Goal: Task Accomplishment & Management: Manage account settings

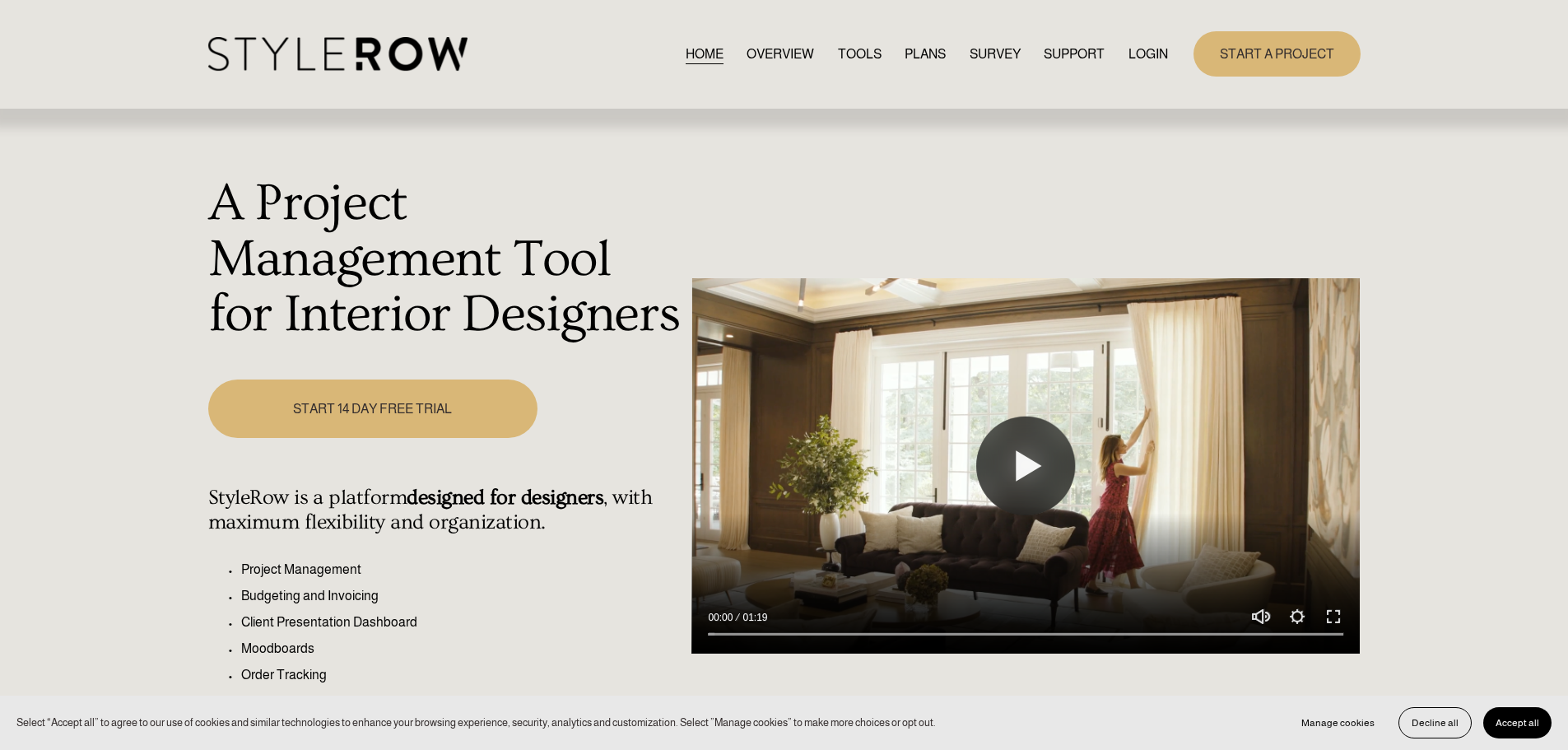
click at [1159, 54] on link "LOGIN" at bounding box center [1148, 54] width 39 height 22
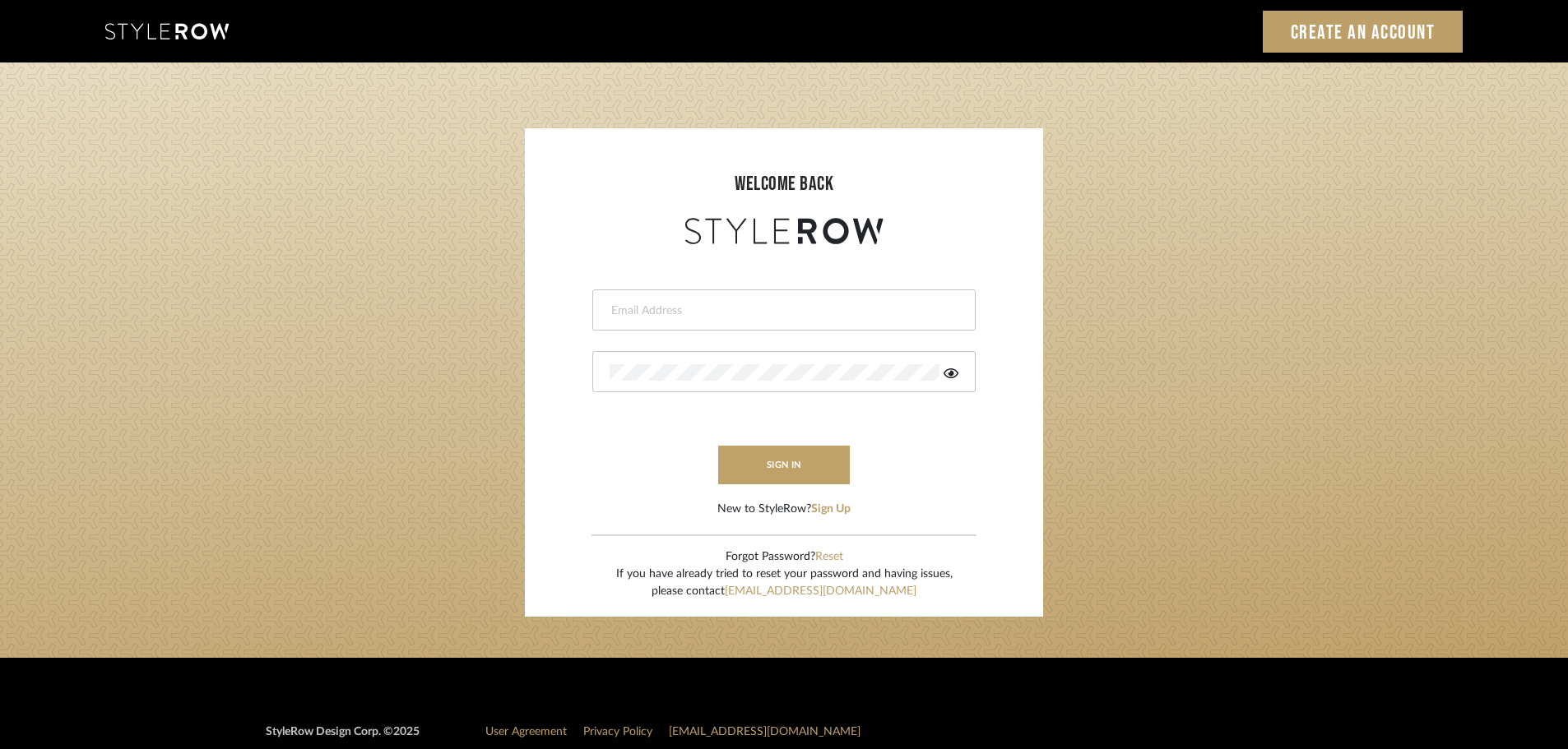
click at [622, 323] on div at bounding box center [783, 309] width 383 height 41
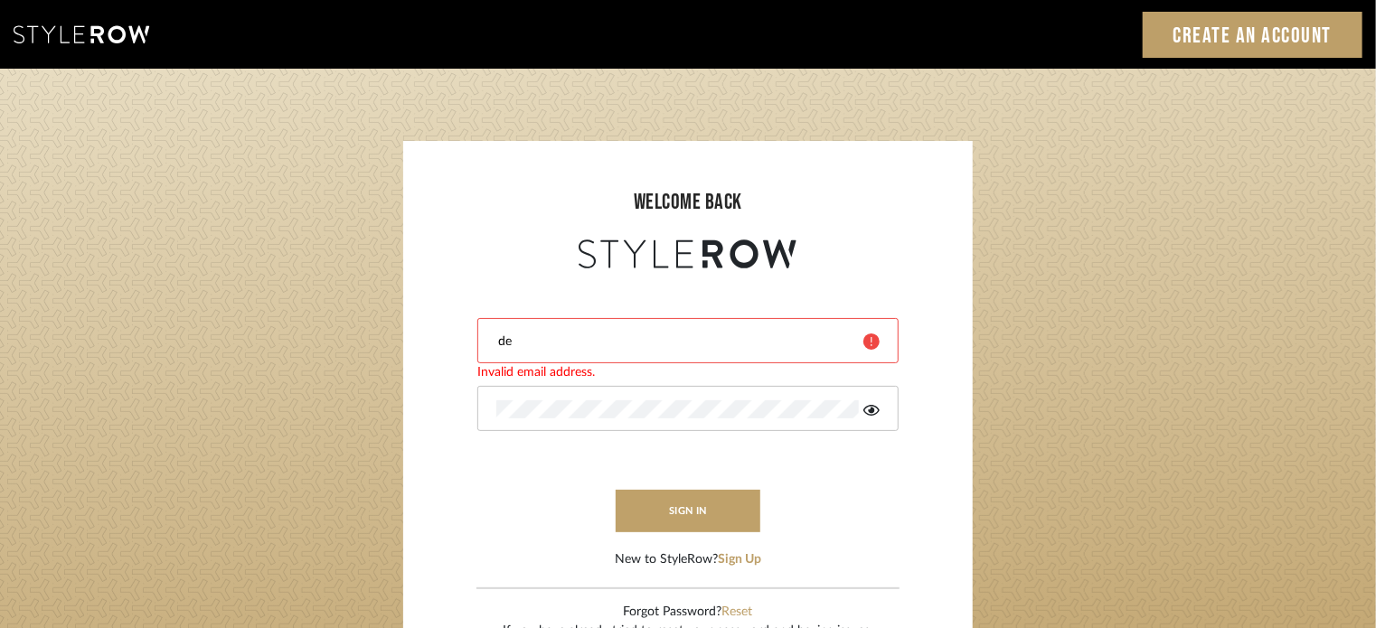
click at [535, 345] on input "de" at bounding box center [673, 342] width 354 height 18
type input "denese@theperfectvignette.com"
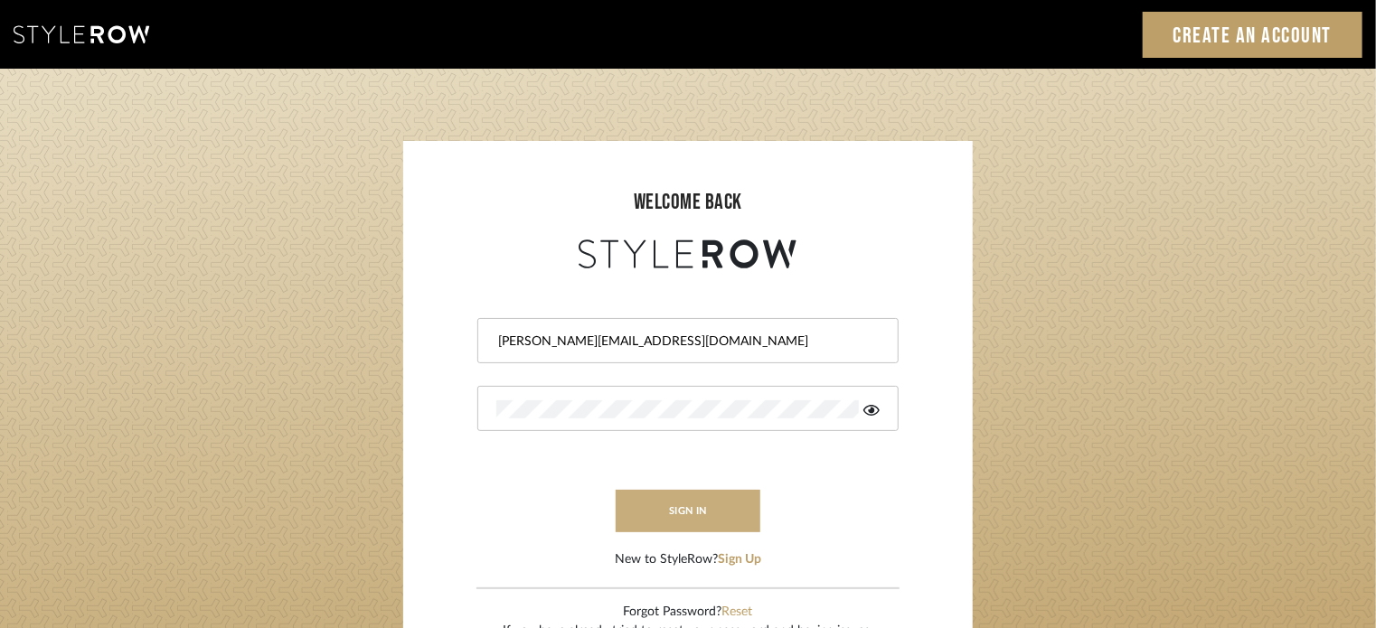
click at [673, 504] on button "sign in" at bounding box center [688, 511] width 145 height 43
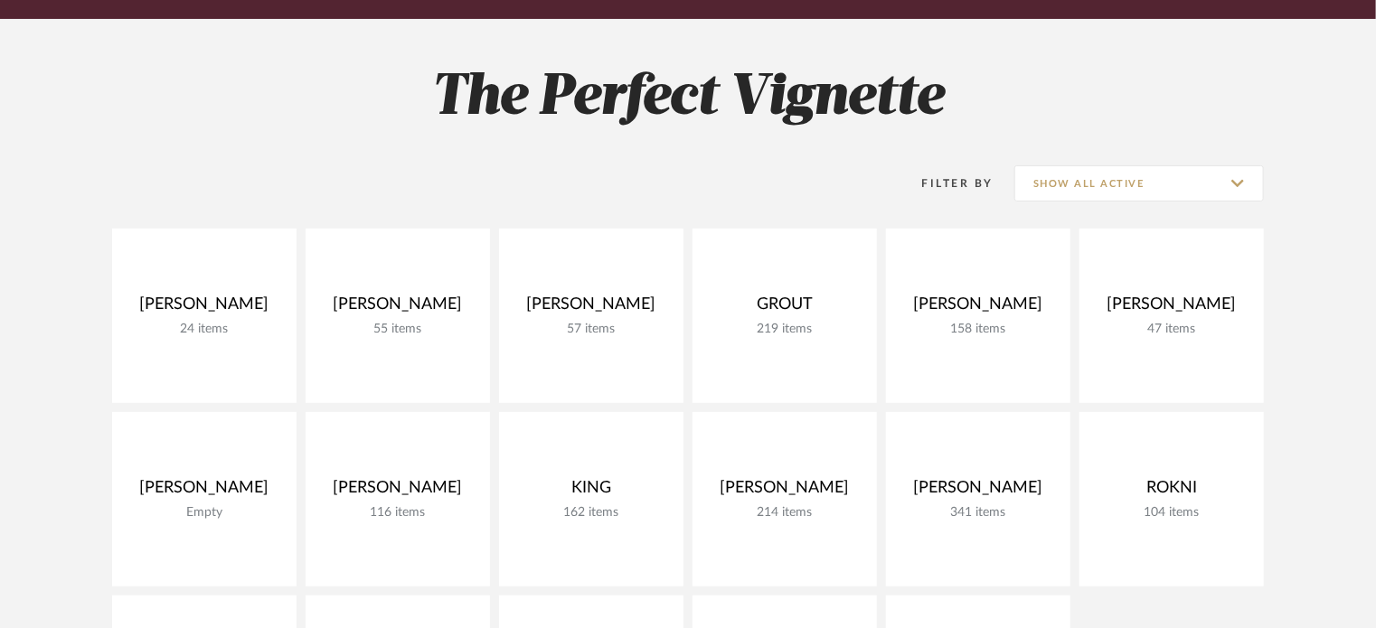
scroll to position [271, 0]
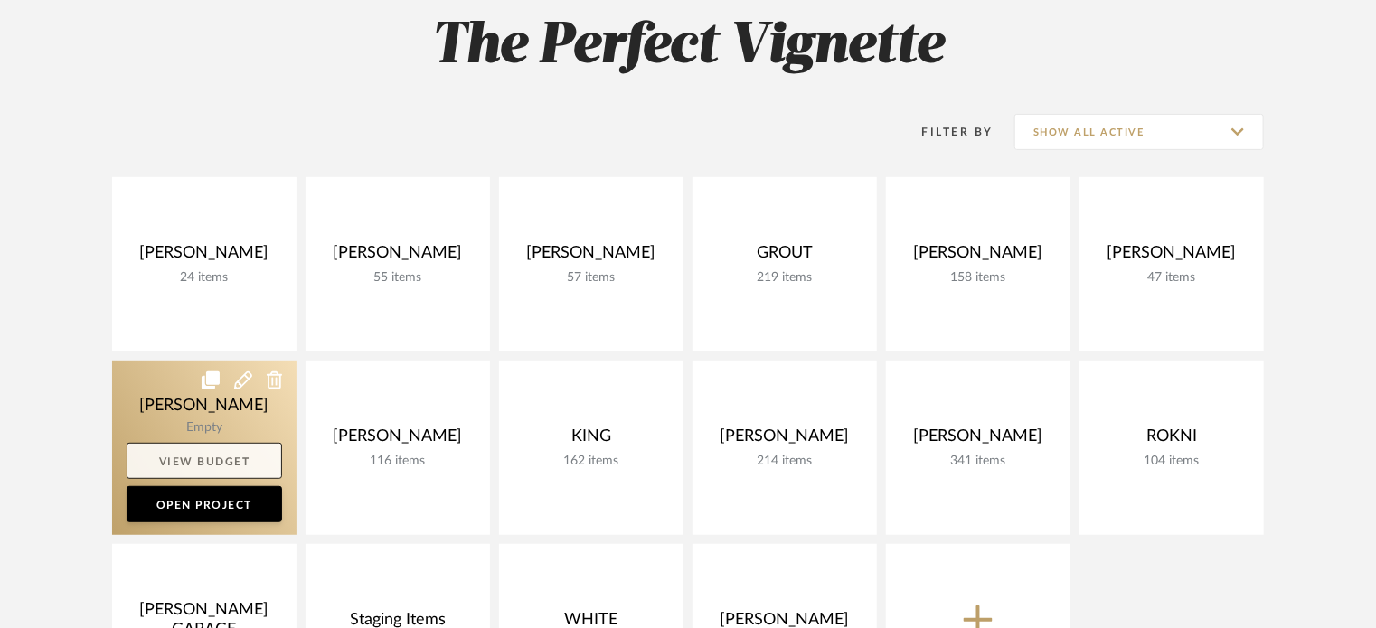
click at [227, 470] on link "View Budget" at bounding box center [205, 461] width 156 height 36
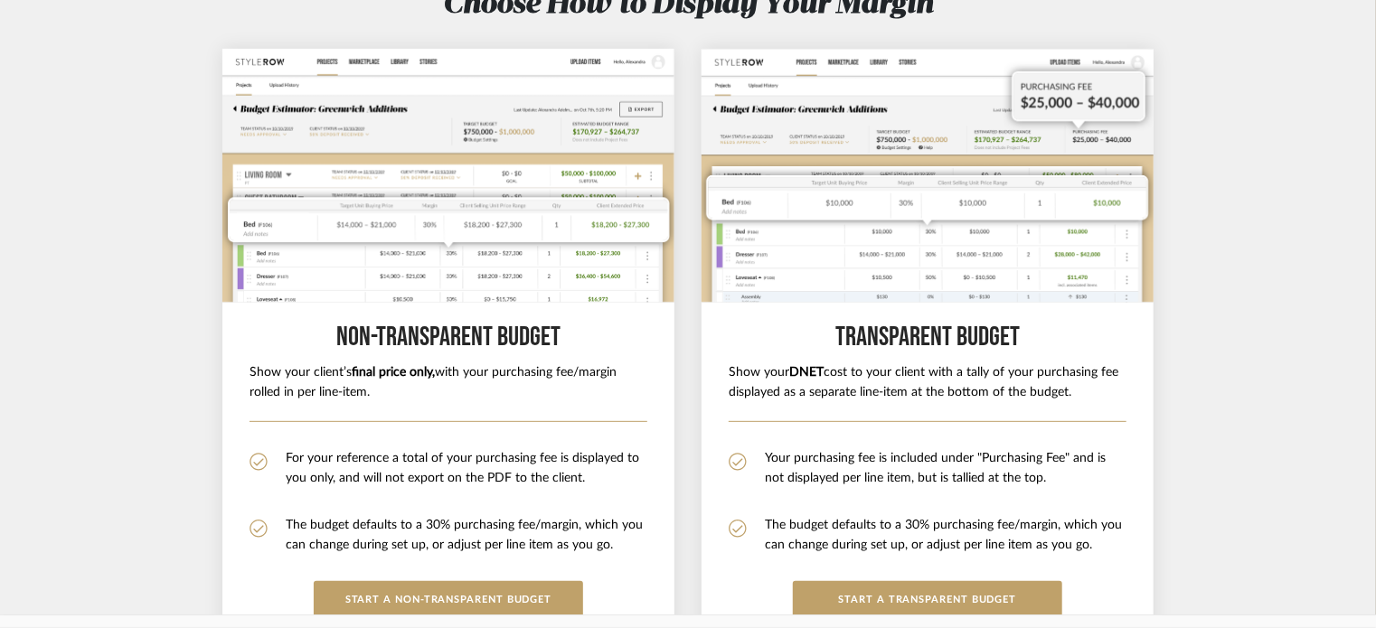
scroll to position [181, 0]
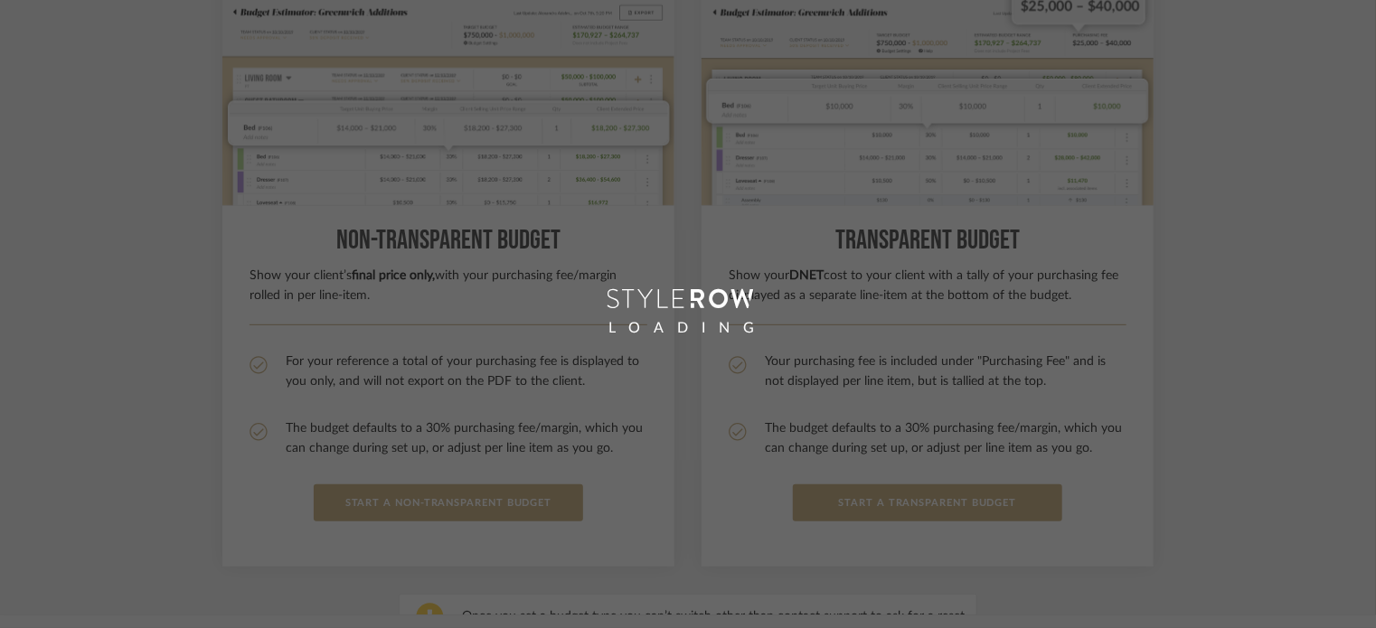
scroll to position [380, 0]
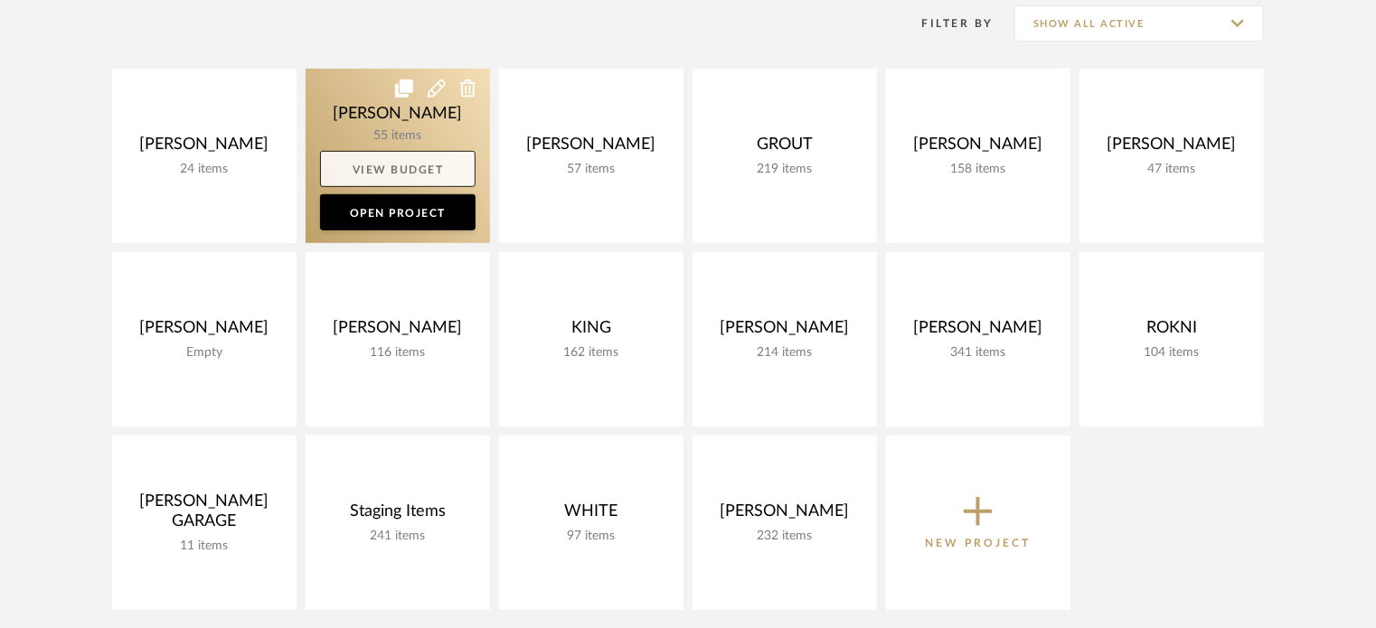
click at [408, 153] on link "View Budget" at bounding box center [398, 169] width 156 height 36
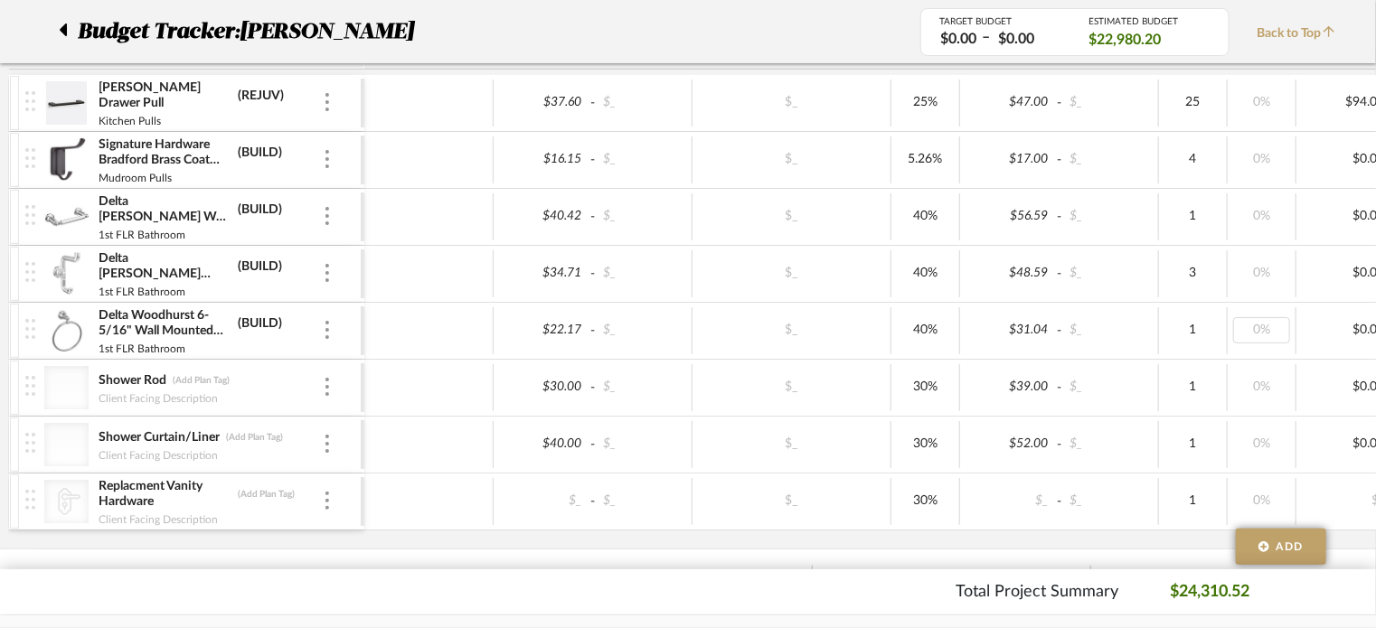
scroll to position [199, 0]
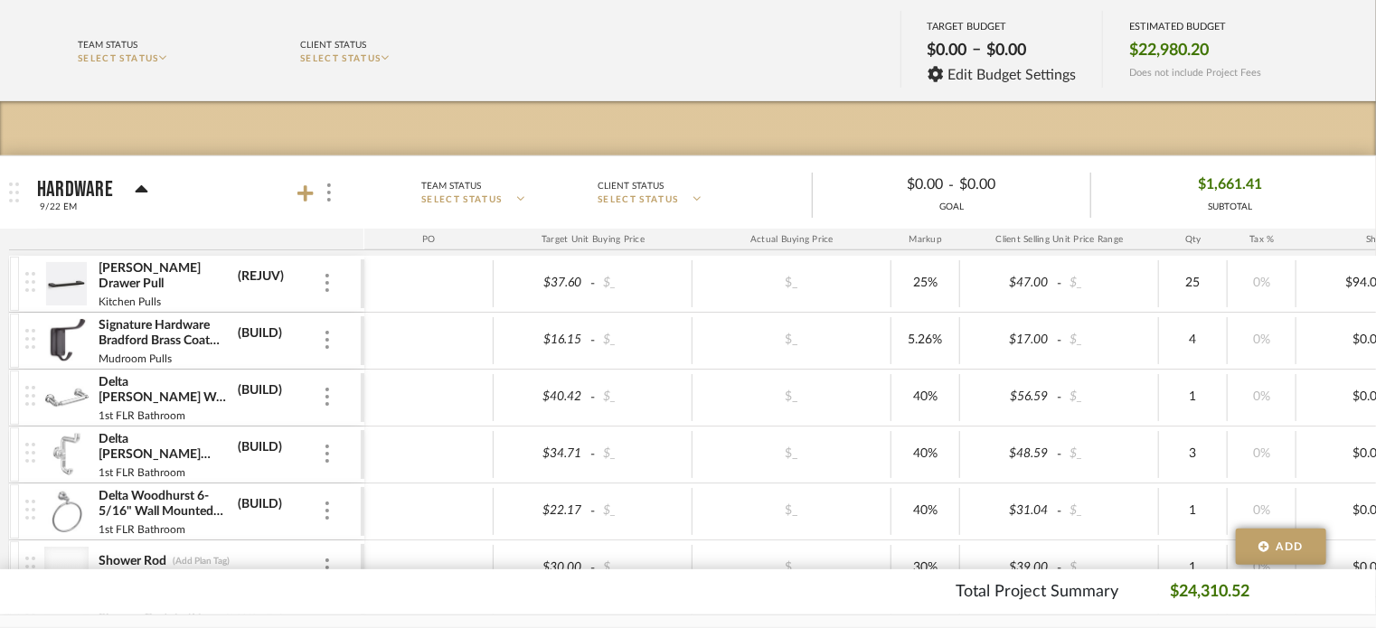
click at [137, 180] on icon at bounding box center [142, 190] width 14 height 22
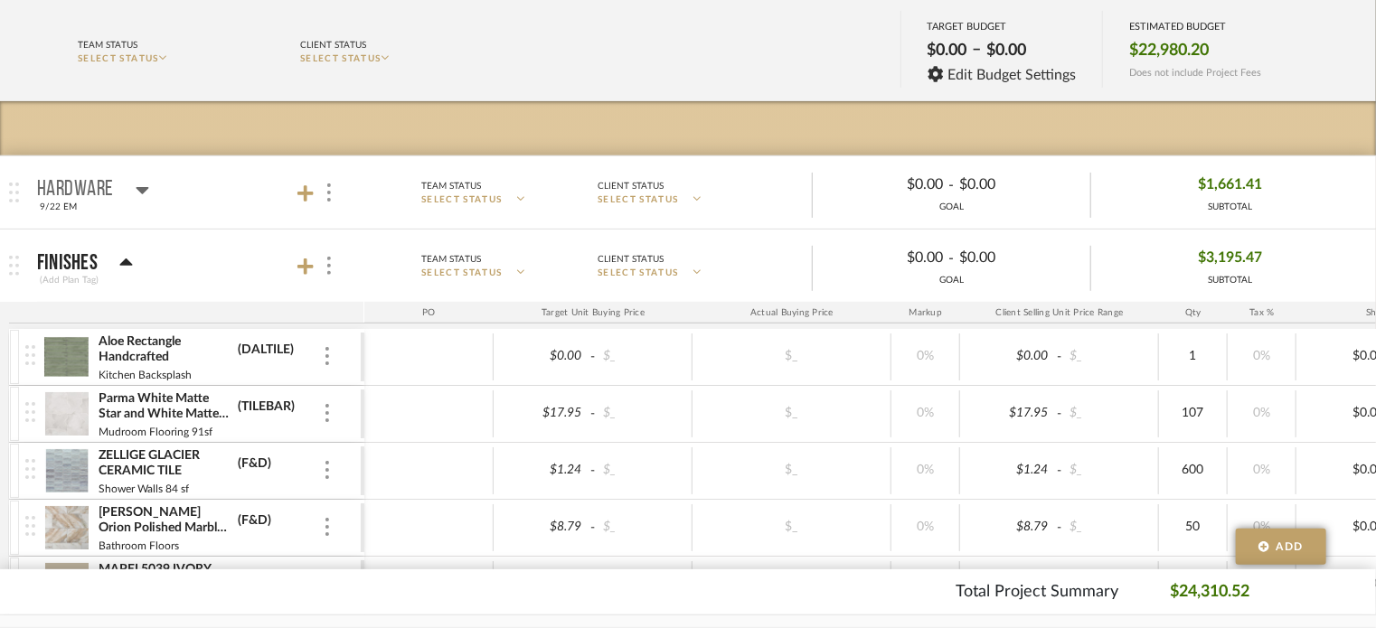
click at [121, 263] on icon at bounding box center [126, 262] width 13 height 7
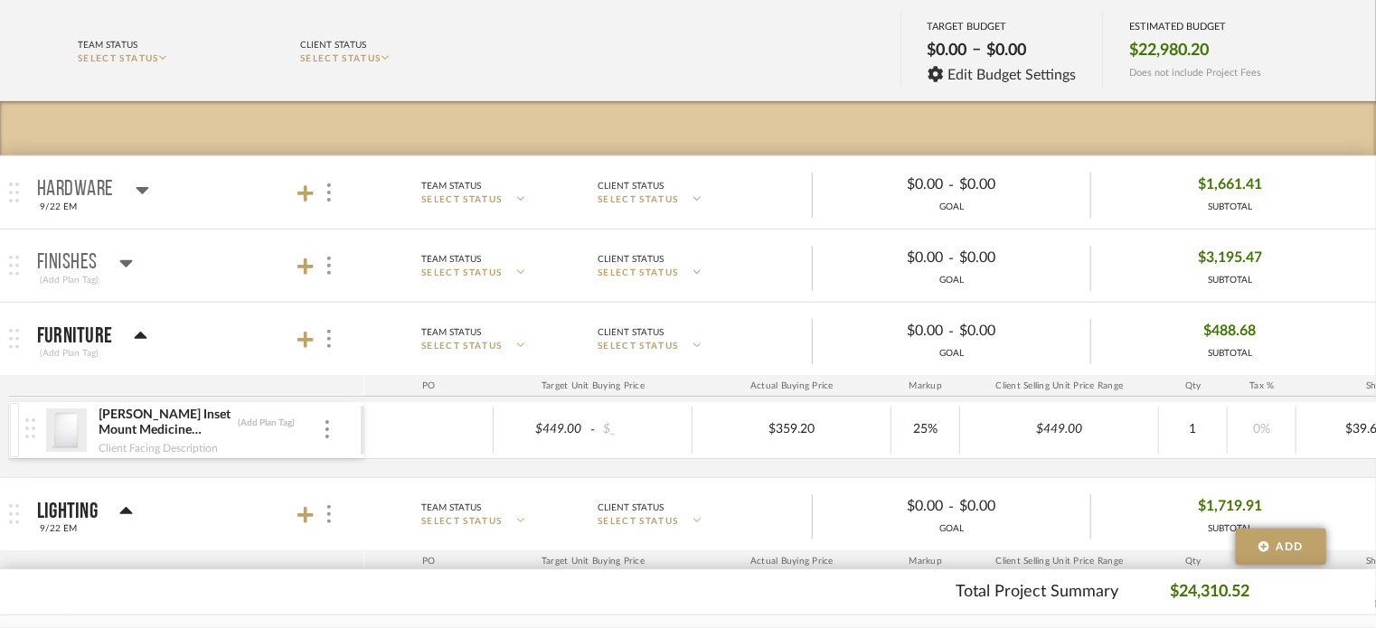
click at [128, 339] on div "Furniture" at bounding box center [92, 337] width 110 height 22
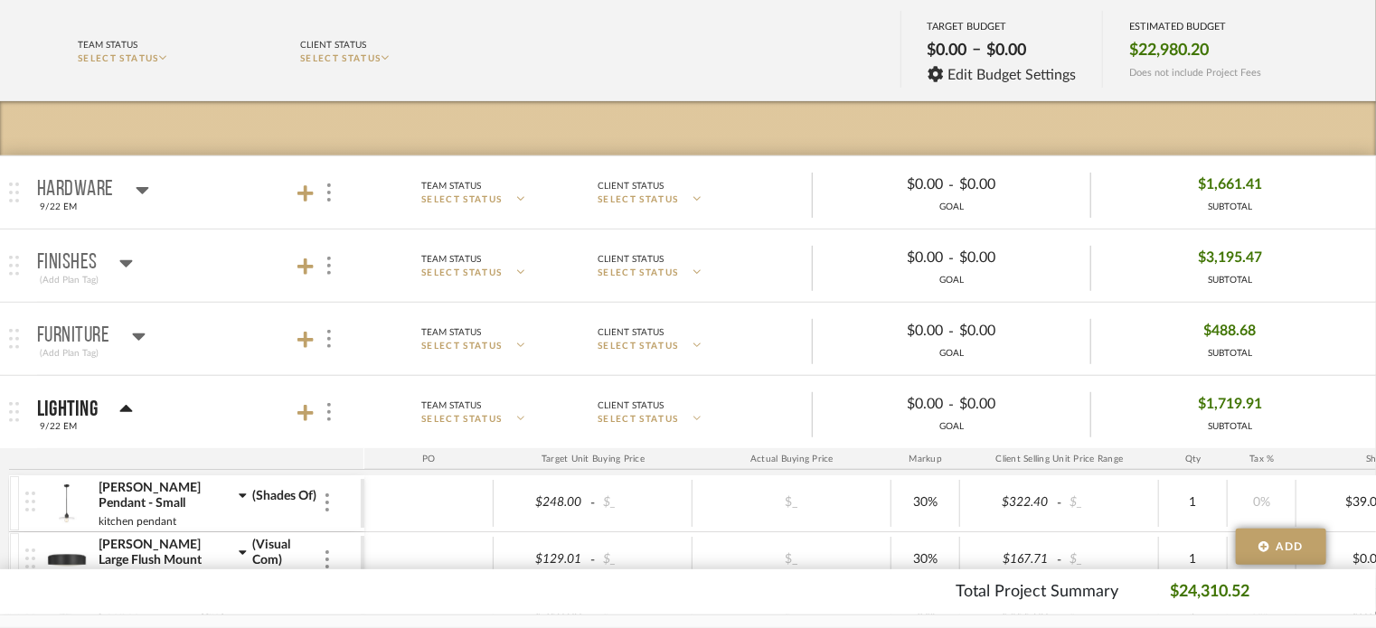
click at [127, 414] on icon at bounding box center [126, 410] width 14 height 22
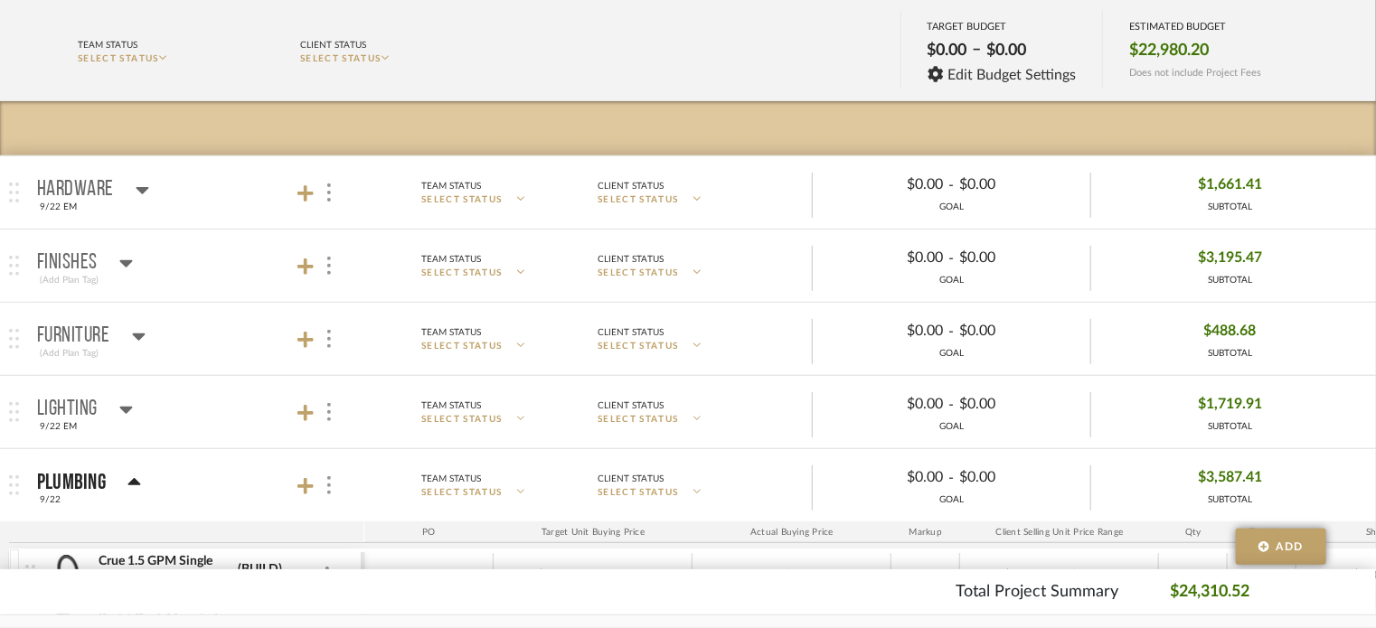
click at [133, 484] on icon at bounding box center [135, 483] width 14 height 22
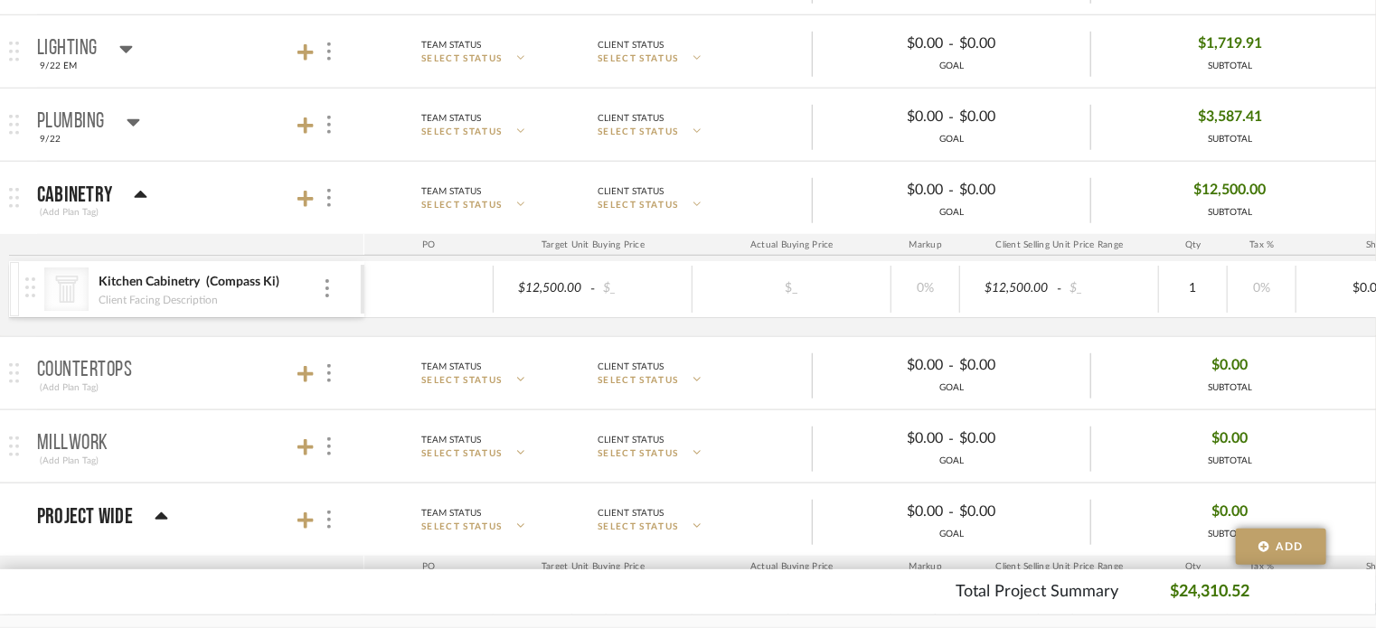
scroll to position [561, 0]
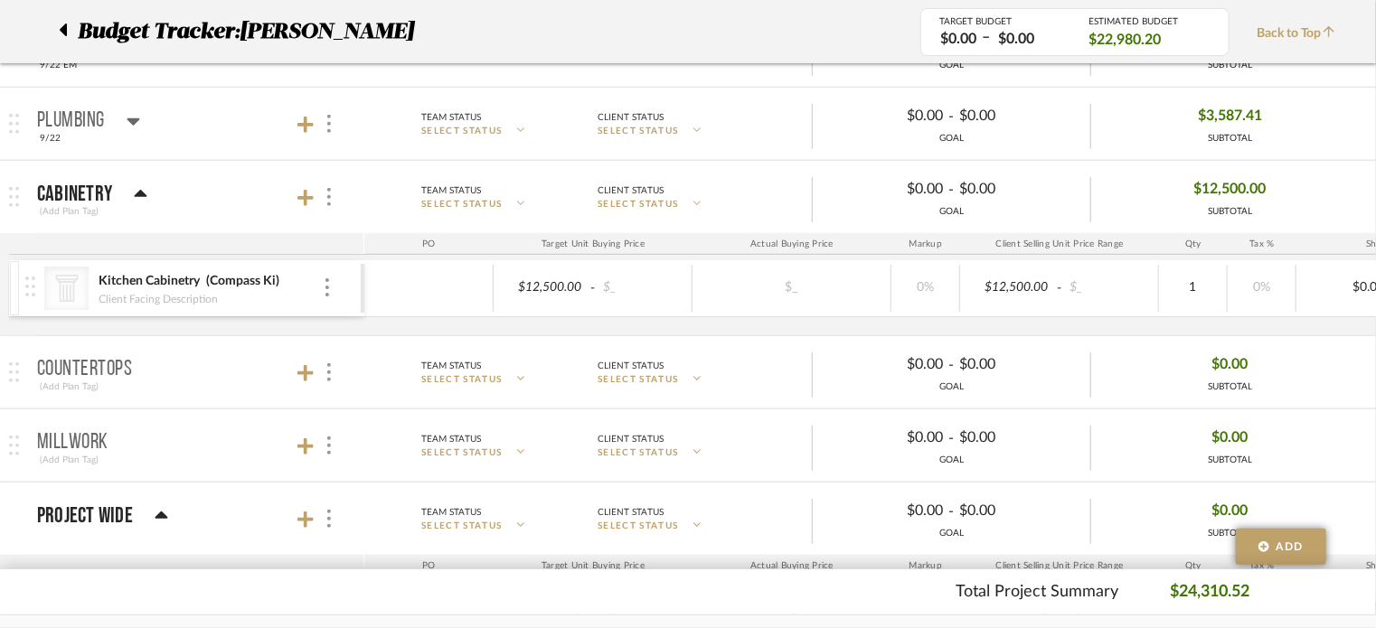
click at [128, 116] on icon at bounding box center [134, 121] width 14 height 22
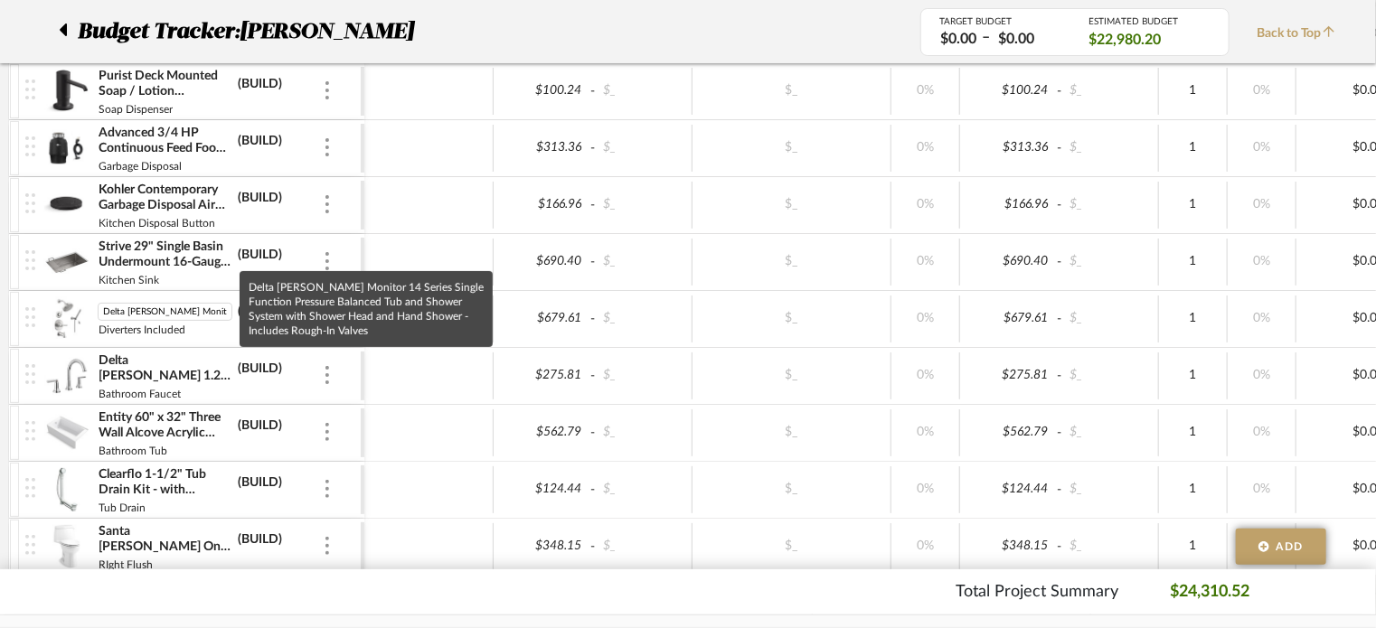
scroll to position [0, 486]
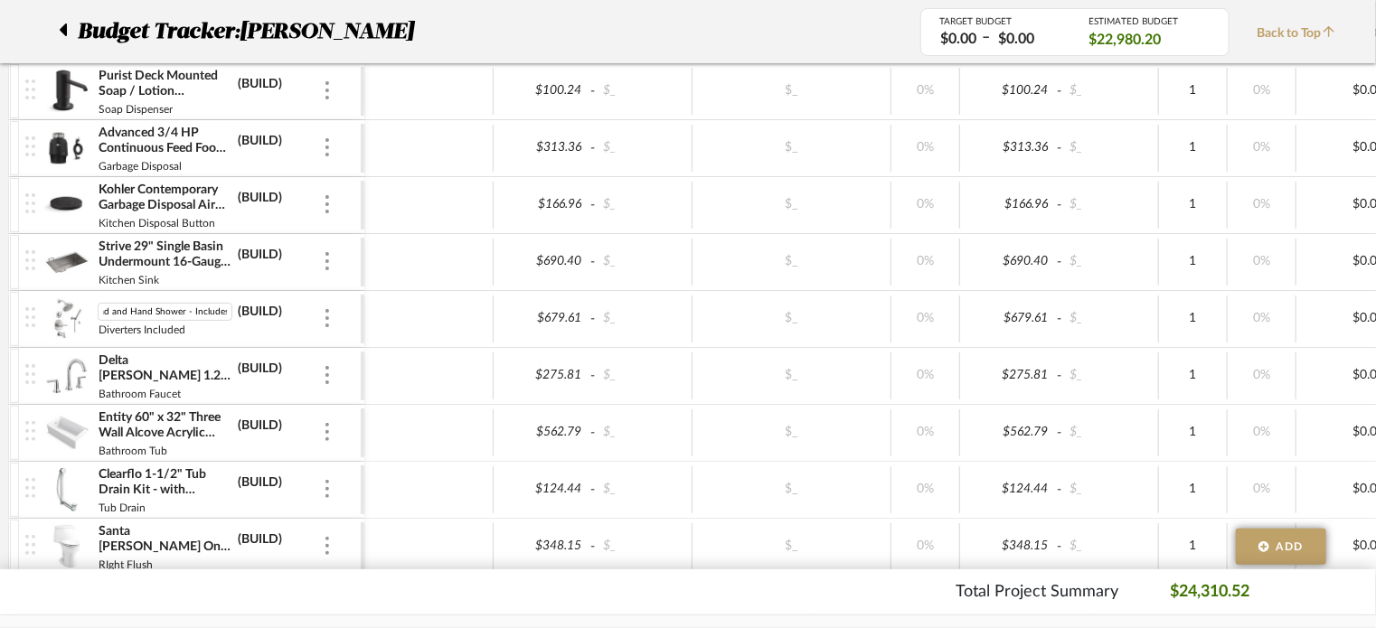
click at [54, 303] on img at bounding box center [66, 319] width 44 height 43
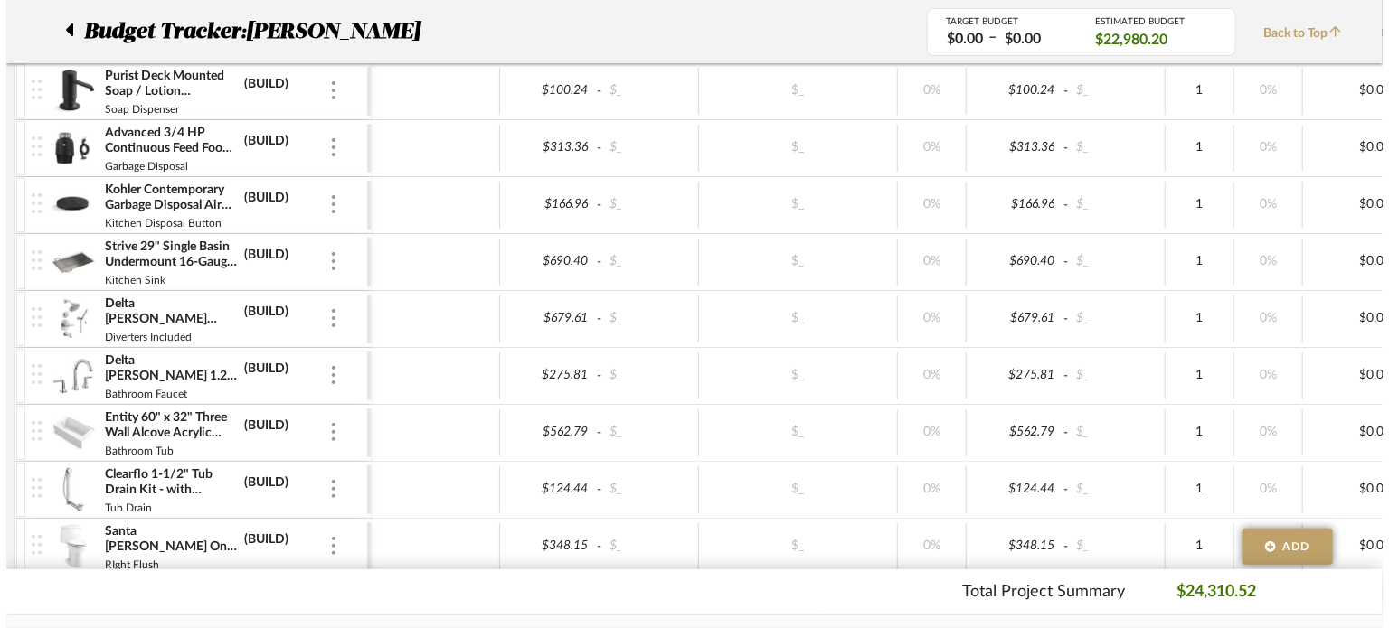
scroll to position [0, 0]
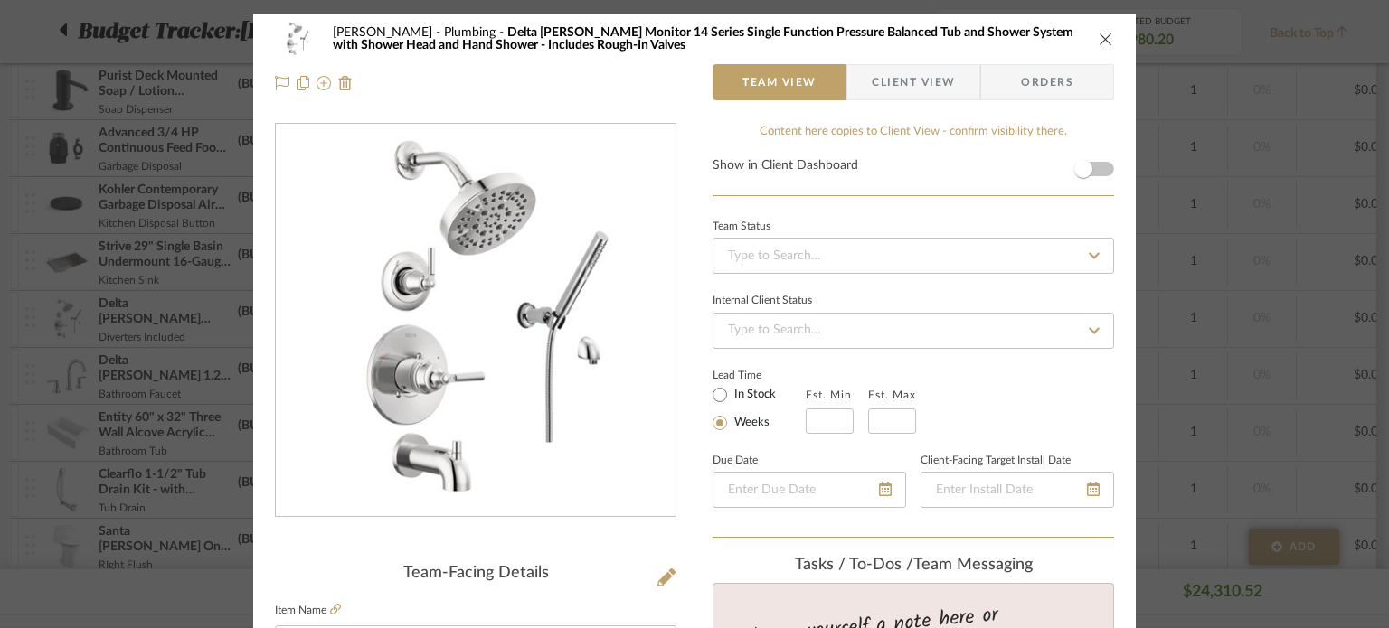
click at [1104, 43] on icon "close" at bounding box center [1106, 39] width 14 height 14
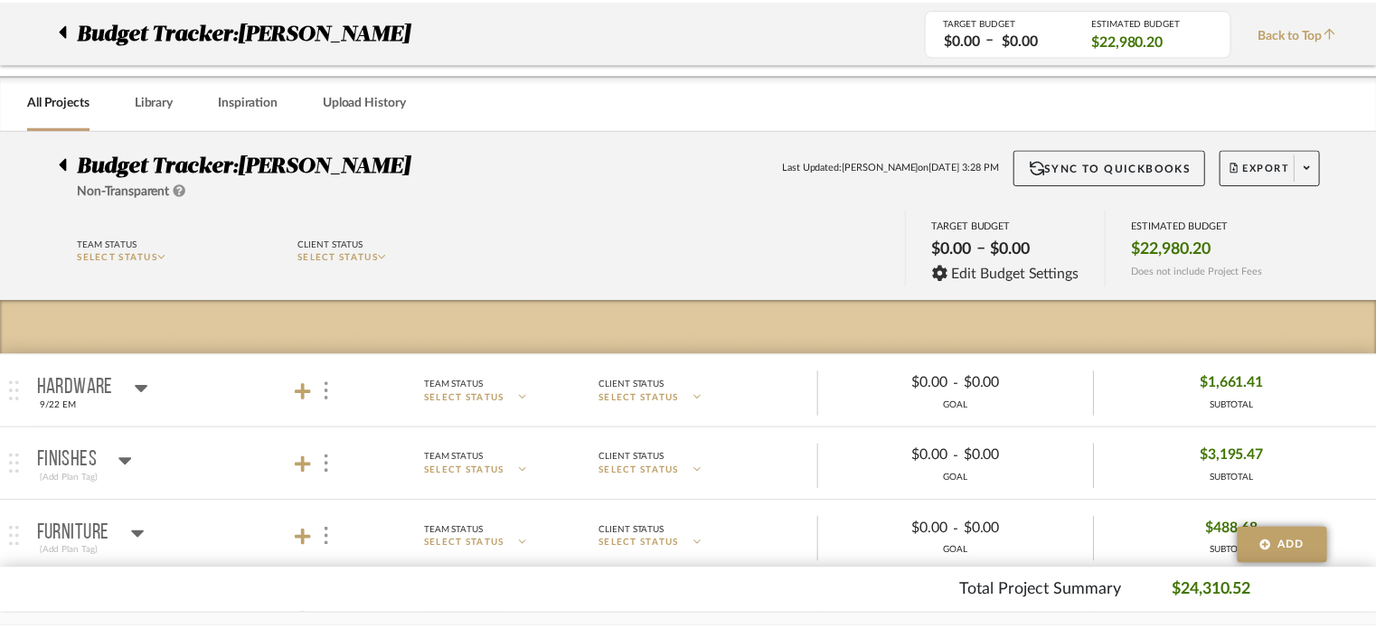
scroll to position [742, 0]
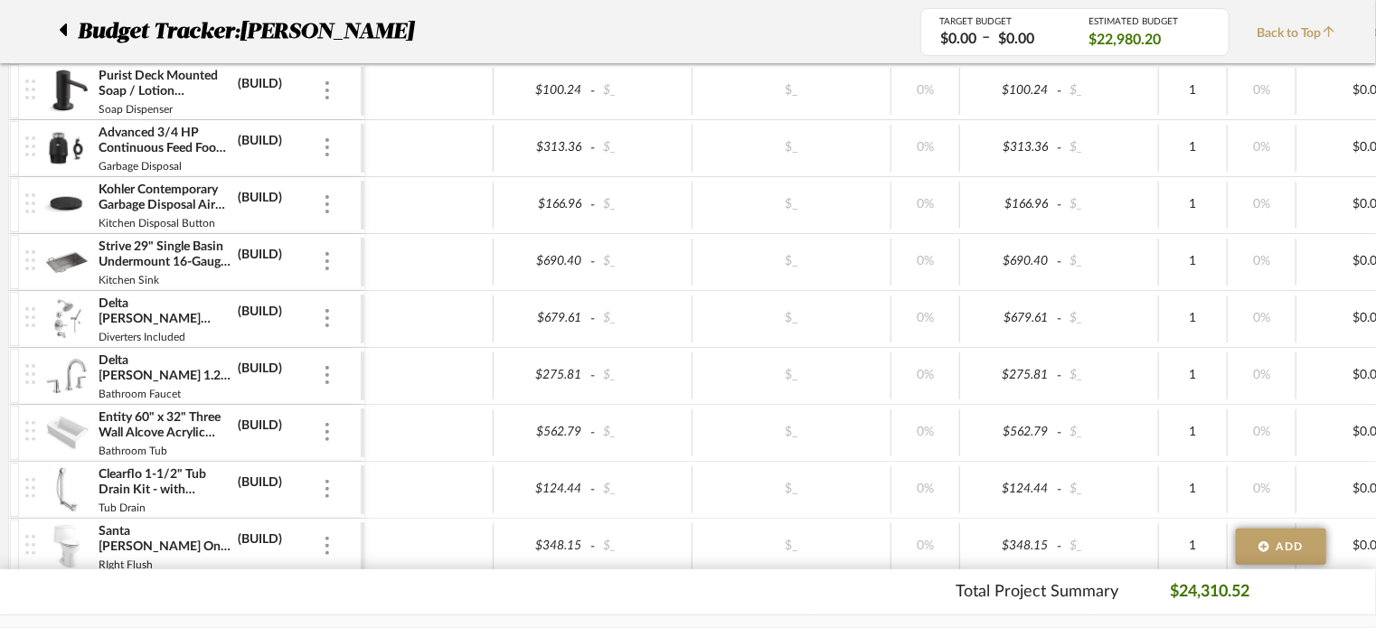
click at [67, 307] on img at bounding box center [66, 319] width 44 height 43
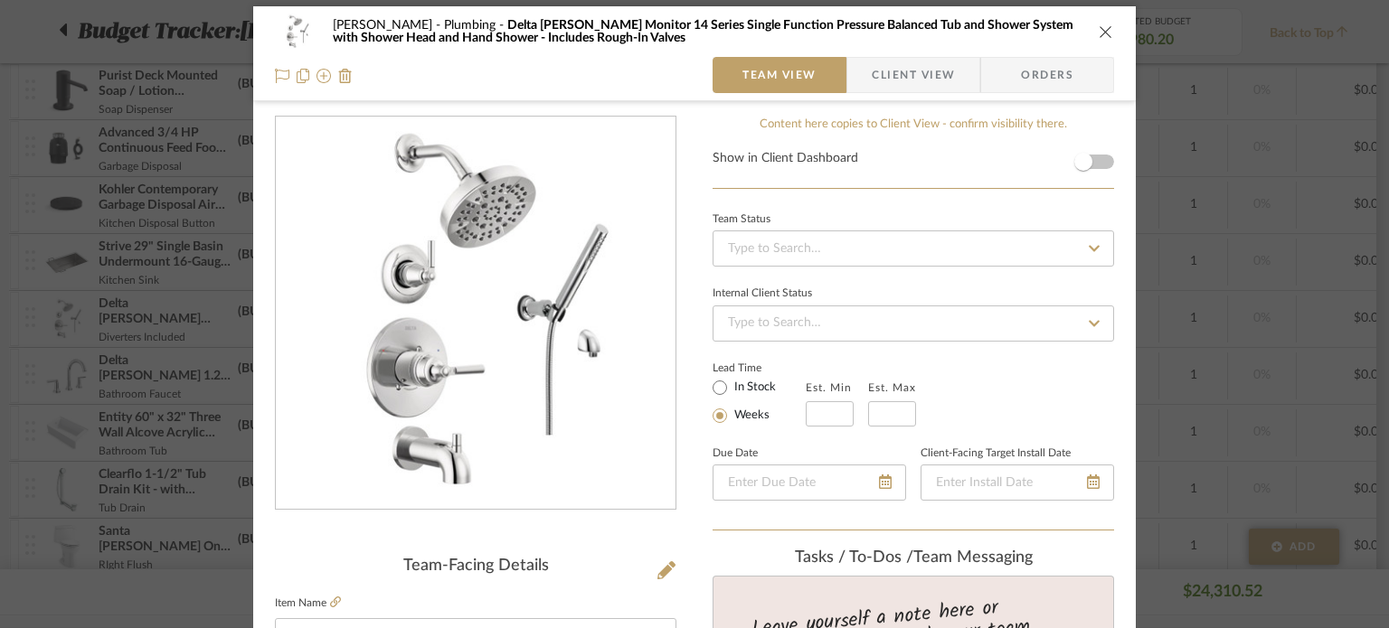
scroll to position [0, 0]
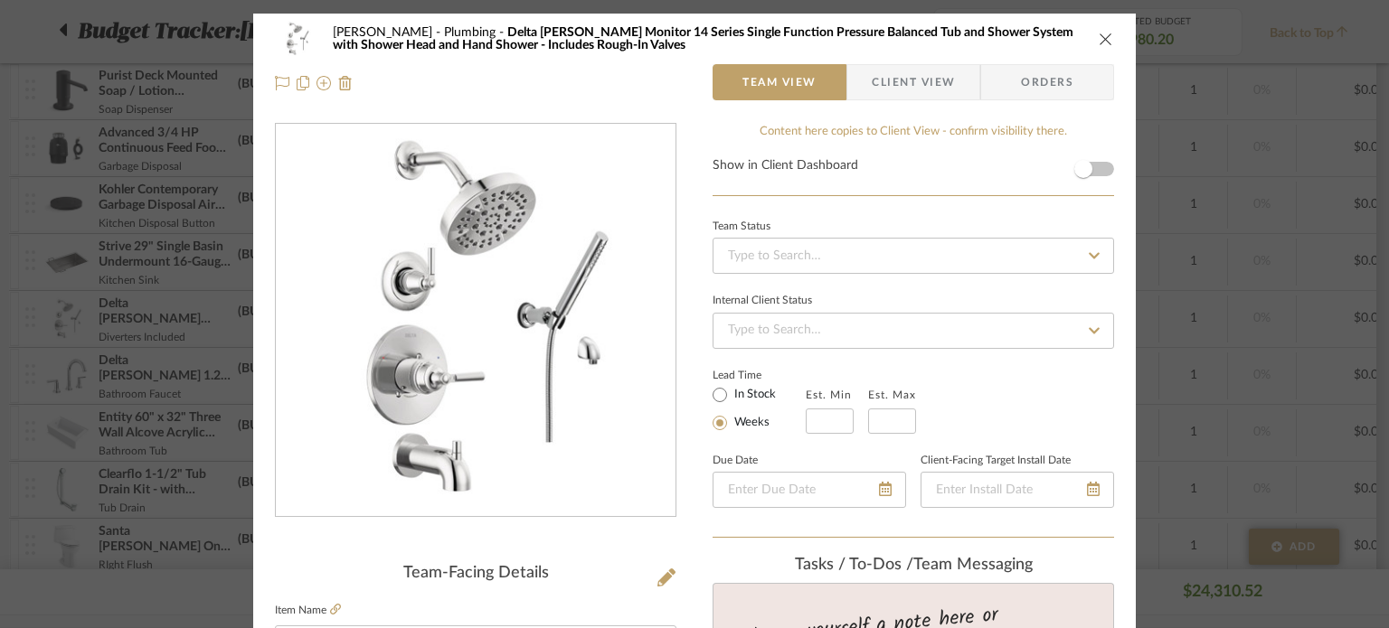
click at [374, 42] on span "Delta [PERSON_NAME] Monitor 14 Series Single Function Pressure Balanced Tub and…" at bounding box center [703, 38] width 741 height 25
click at [1085, 43] on div "[PERSON_NAME] Plumbing Delta [PERSON_NAME] Monitor 14 Series Single Function Pr…" at bounding box center [694, 39] width 839 height 36
click at [1098, 40] on button "close" at bounding box center [1106, 39] width 16 height 16
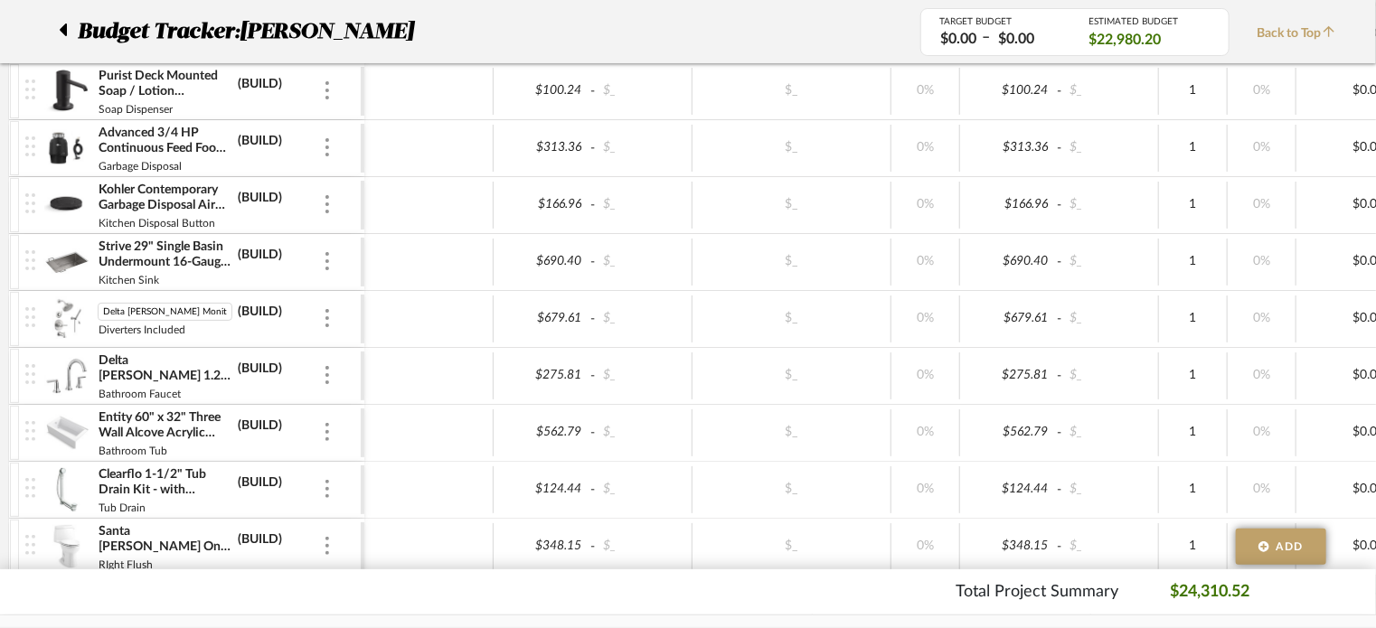
click at [61, 317] on img at bounding box center [66, 319] width 44 height 43
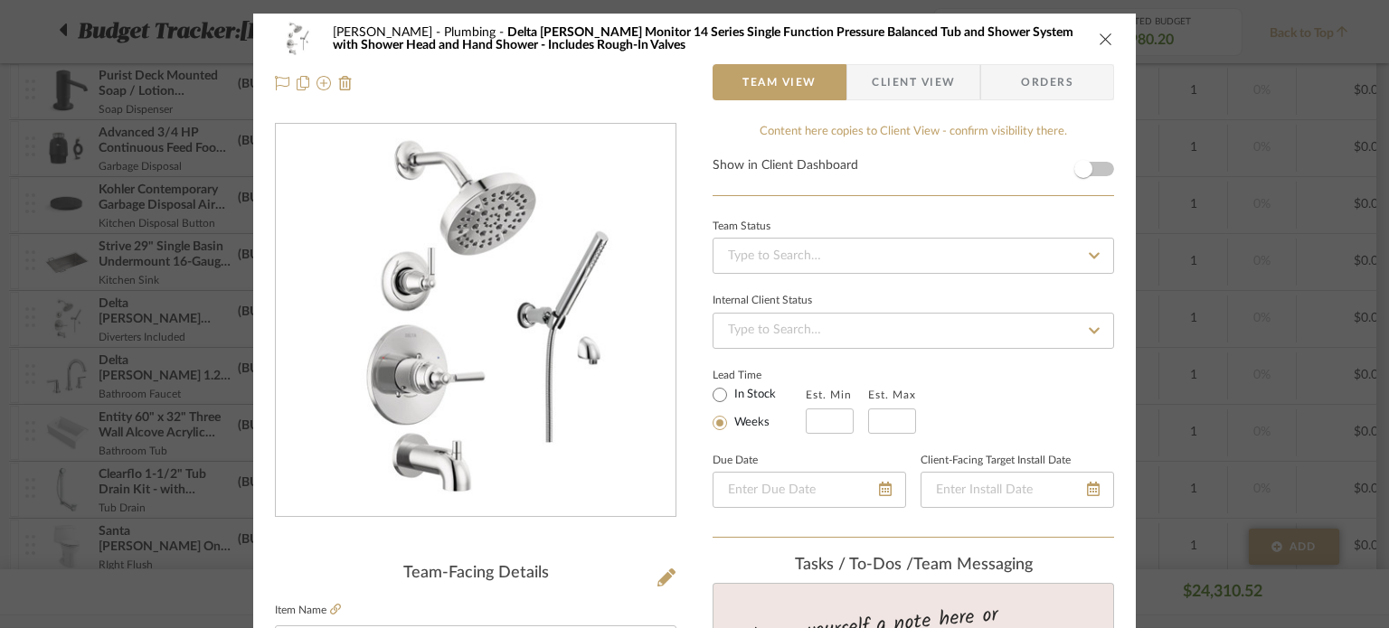
click at [444, 32] on span "Plumbing" at bounding box center [475, 32] width 63 height 13
click at [297, 86] on icon at bounding box center [303, 83] width 13 height 14
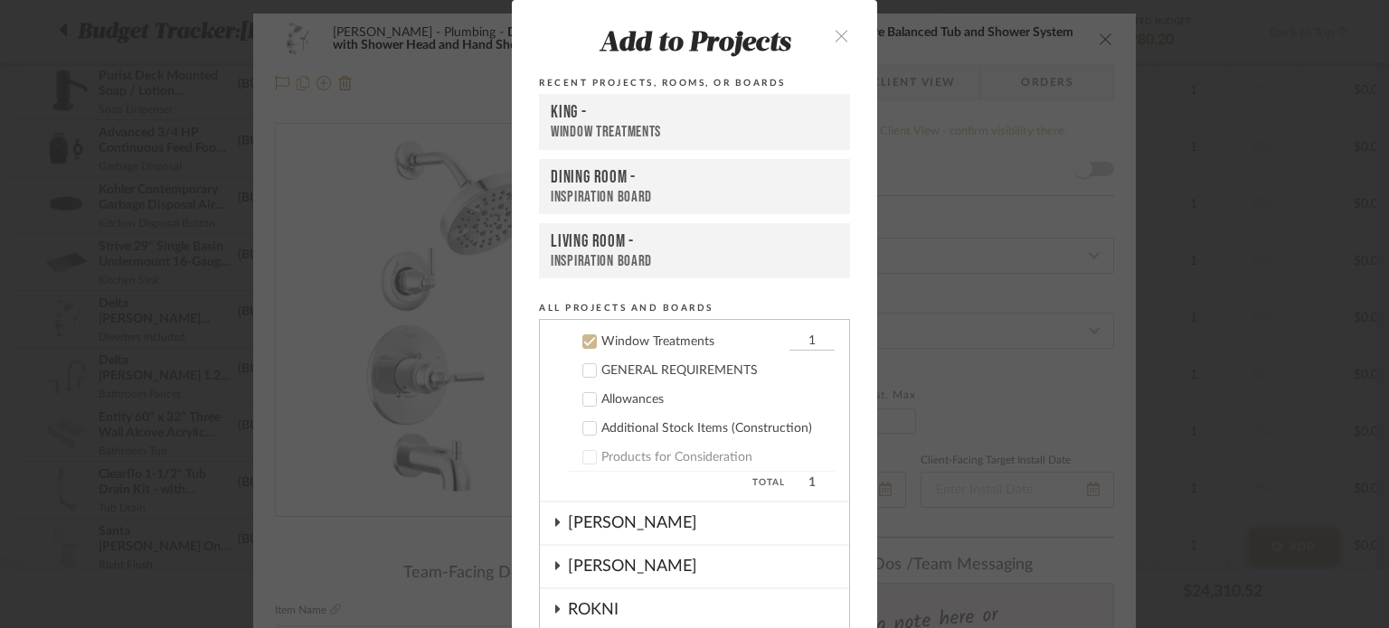
scroll to position [722, 0]
click at [830, 46] on button "close" at bounding box center [841, 34] width 53 height 37
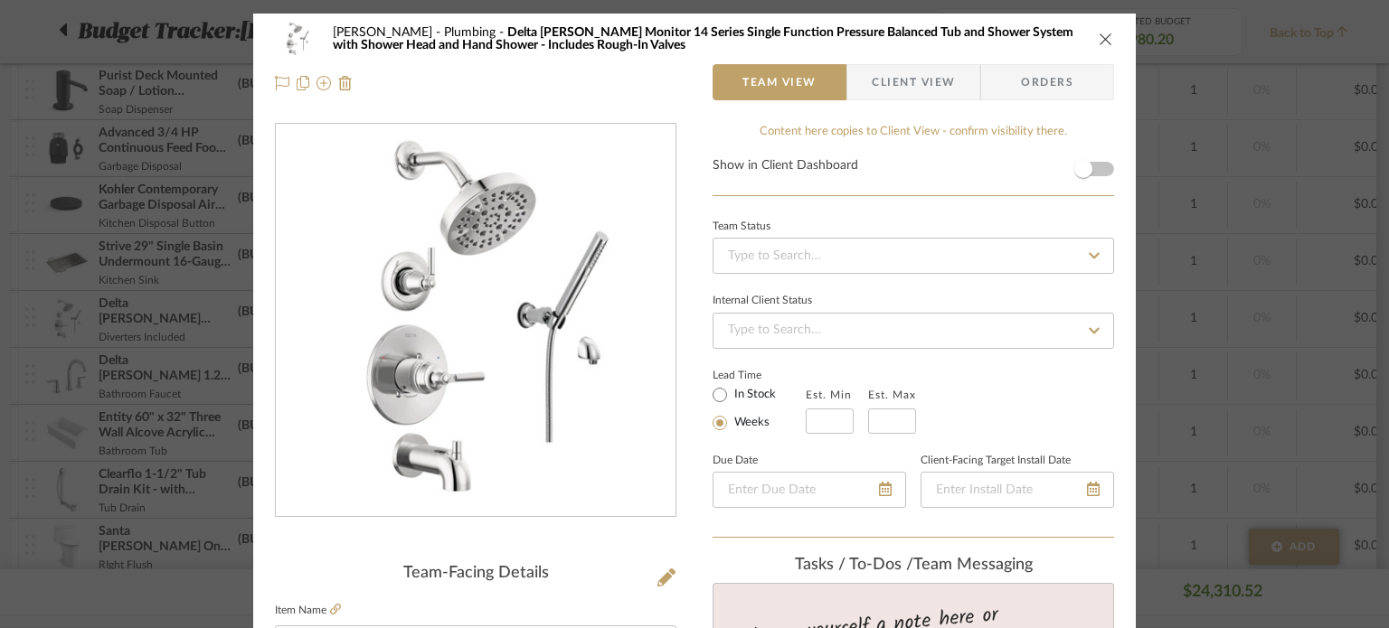
click at [1099, 39] on icon "close" at bounding box center [1106, 39] width 14 height 14
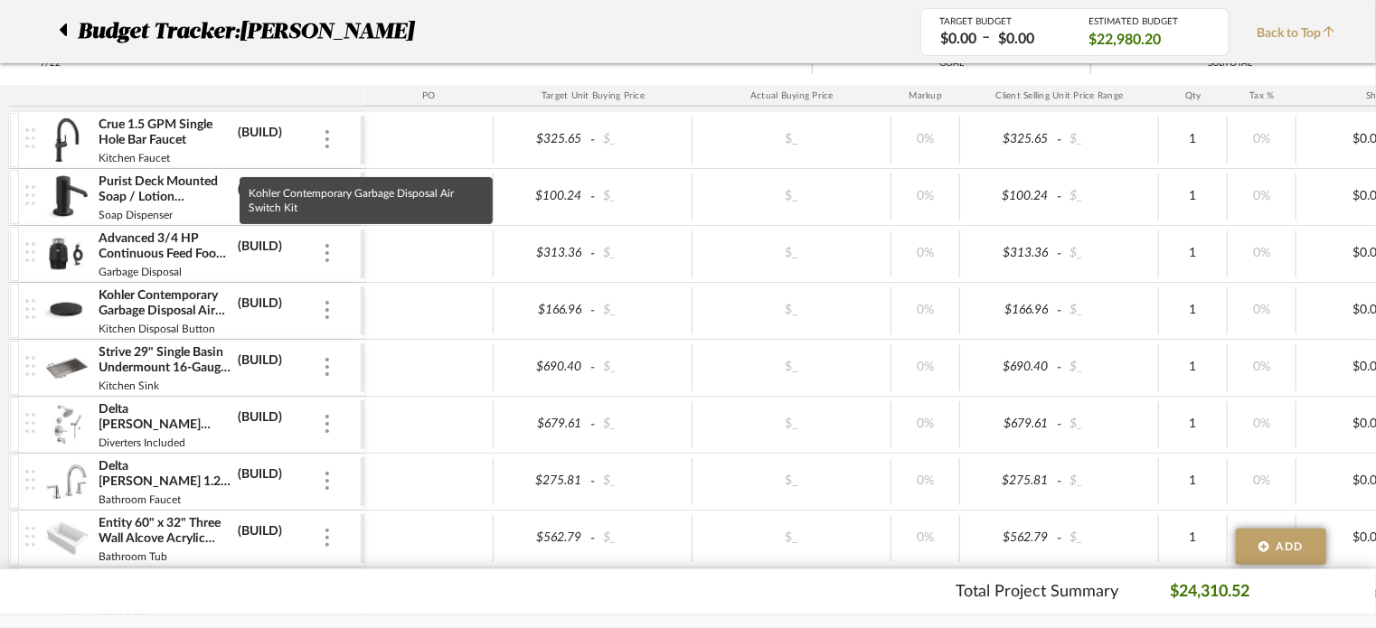
scroll to position [470, 0]
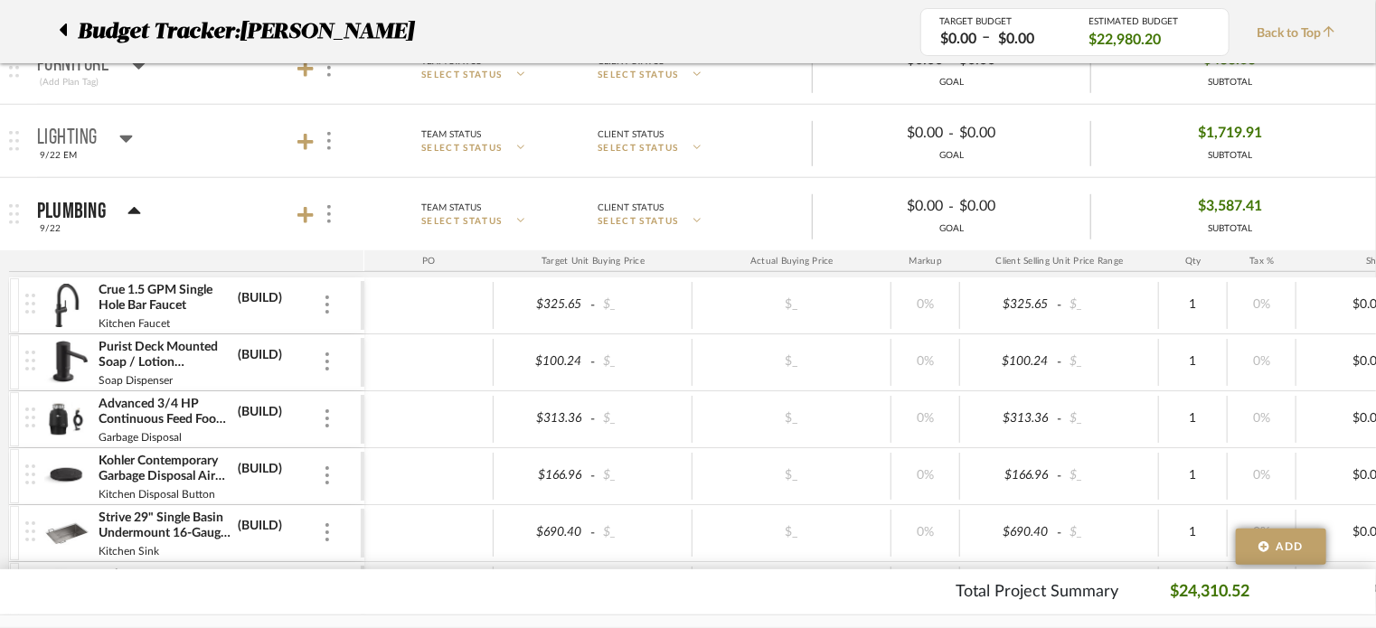
click at [66, 26] on icon at bounding box center [63, 30] width 7 height 13
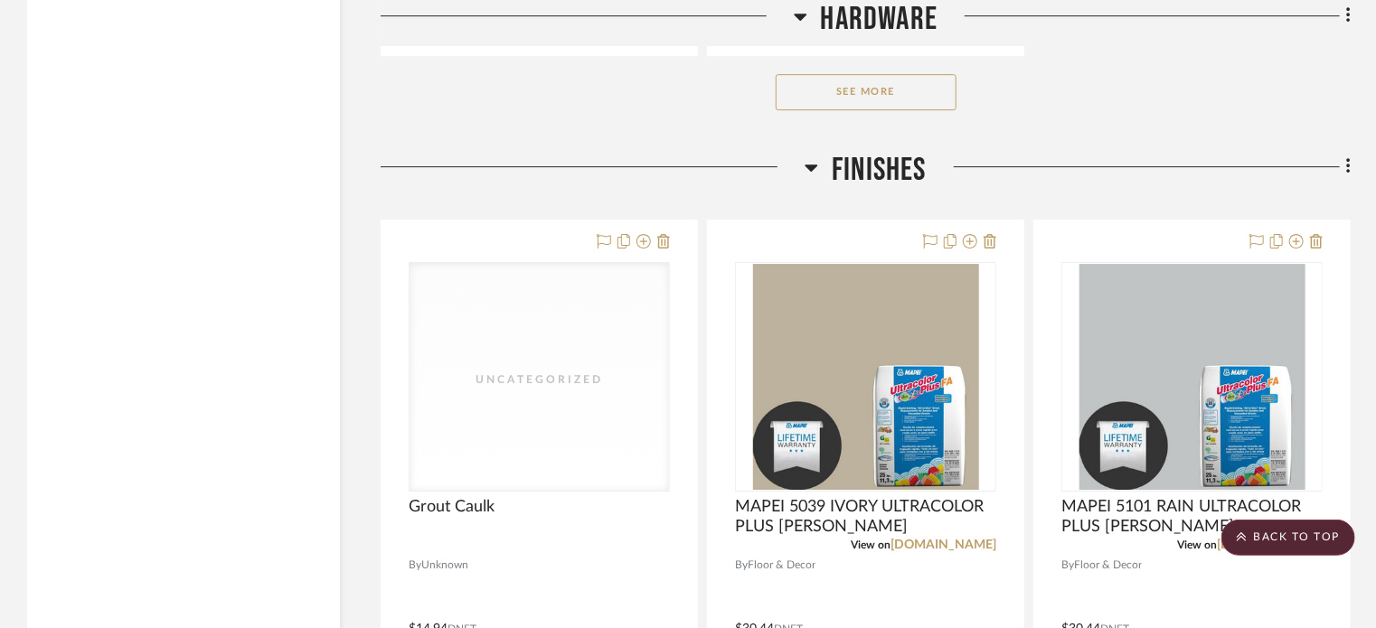
scroll to position [2803, 0]
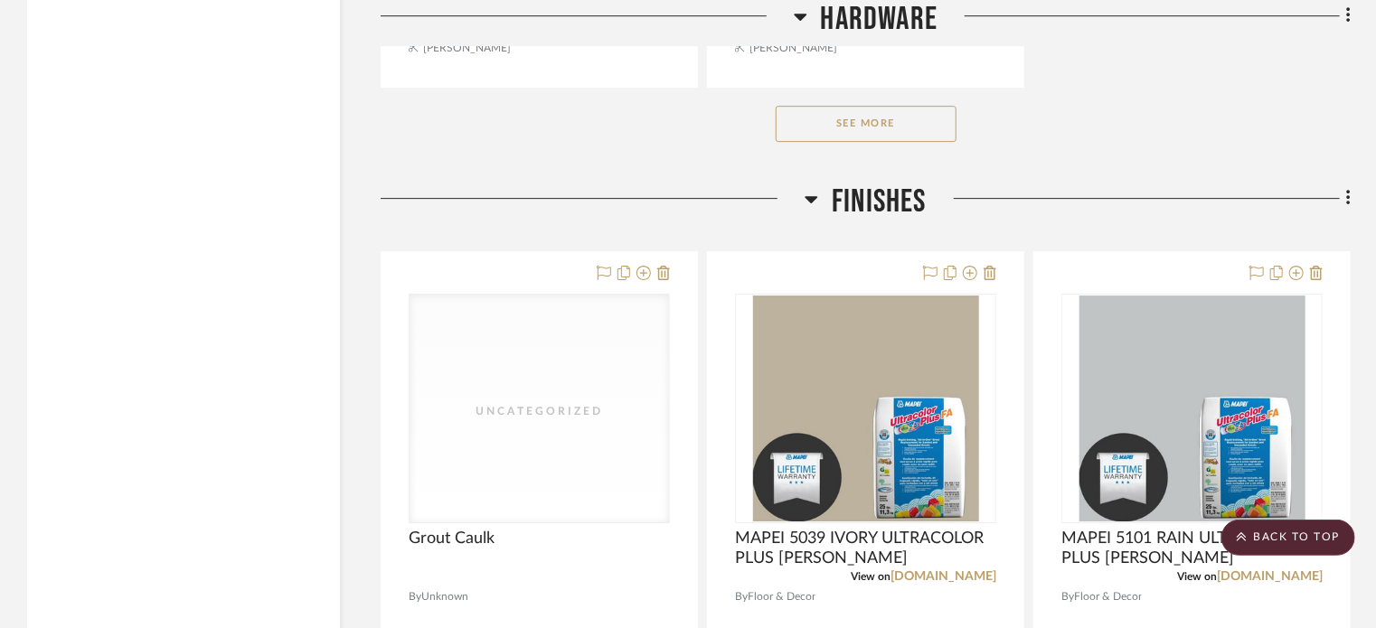
click at [859, 128] on button "See More" at bounding box center [866, 124] width 181 height 36
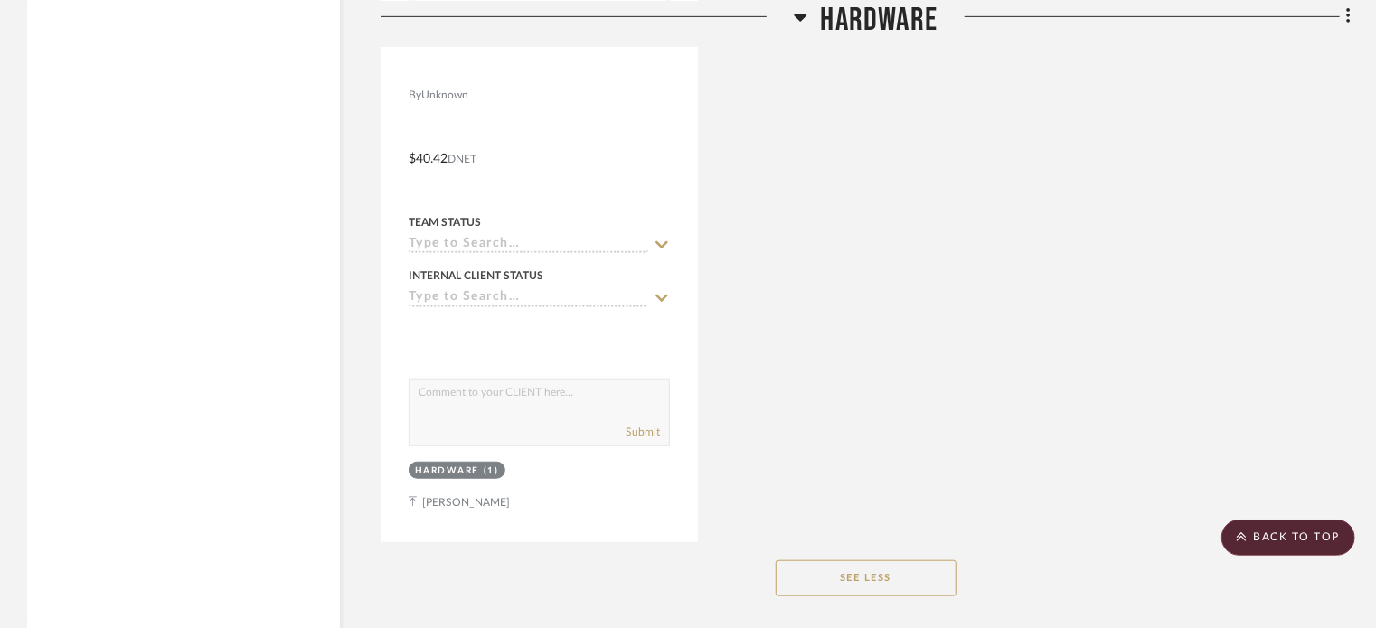
scroll to position [4250, 0]
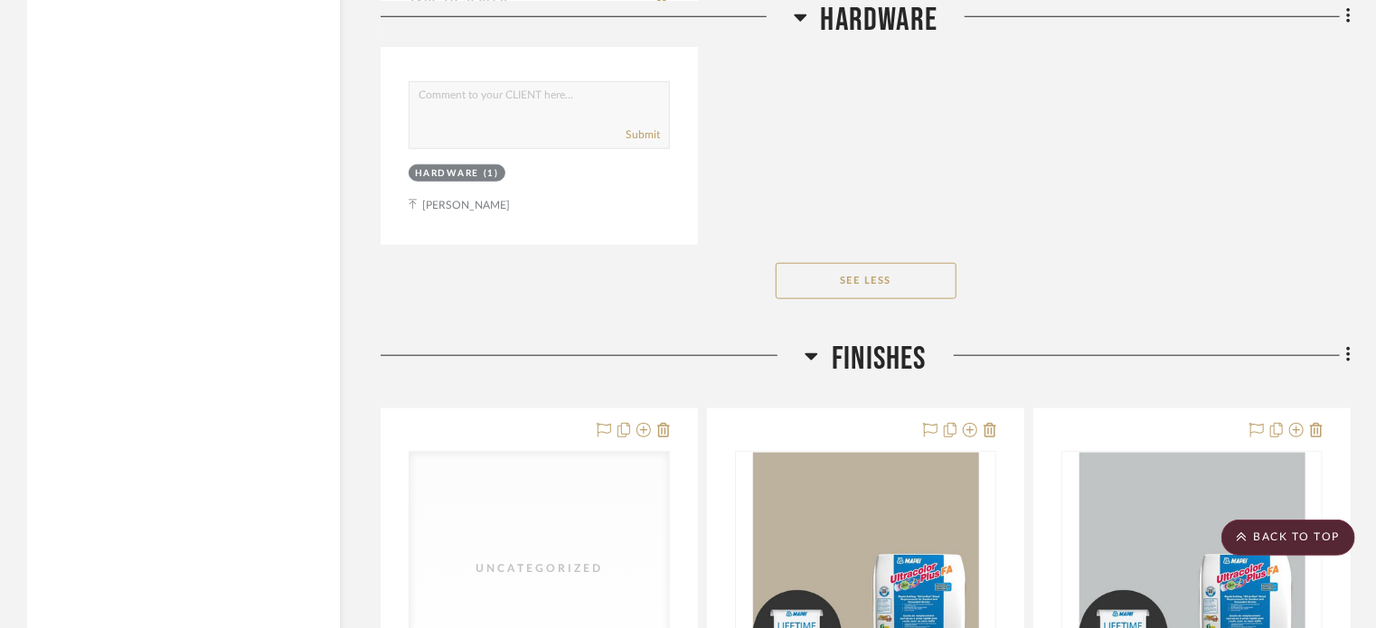
click at [893, 271] on button "See Less" at bounding box center [866, 281] width 181 height 36
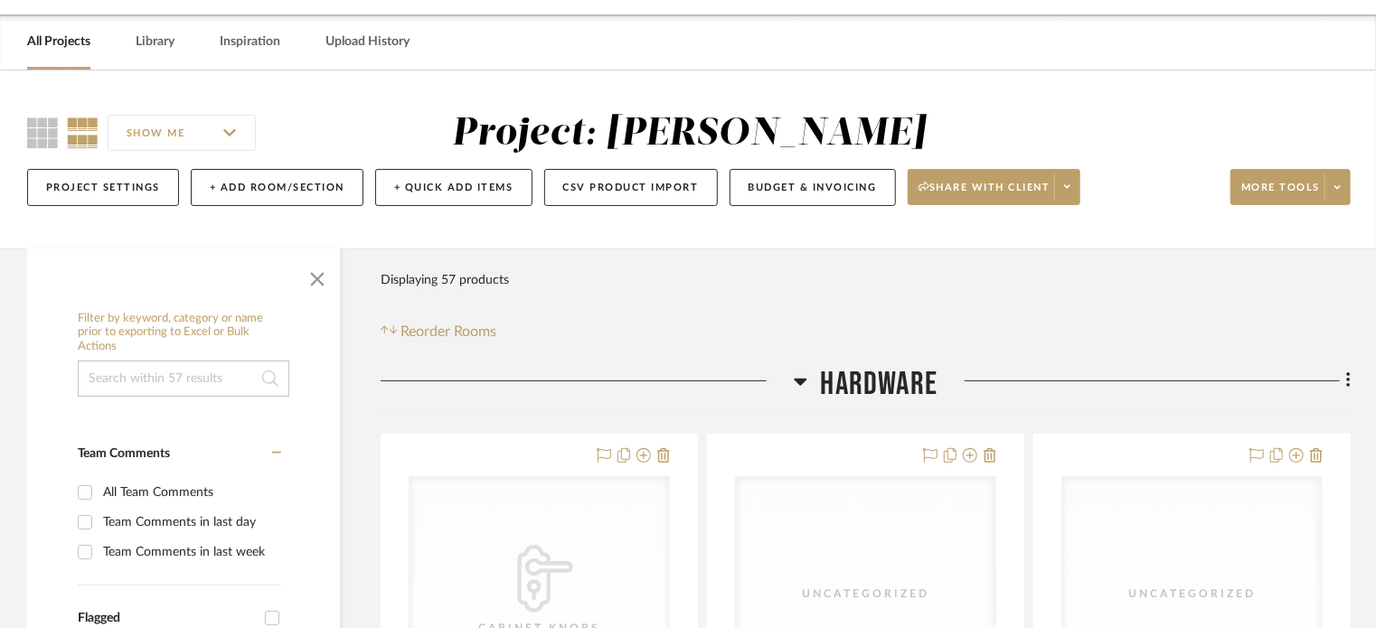
scroll to position [0, 0]
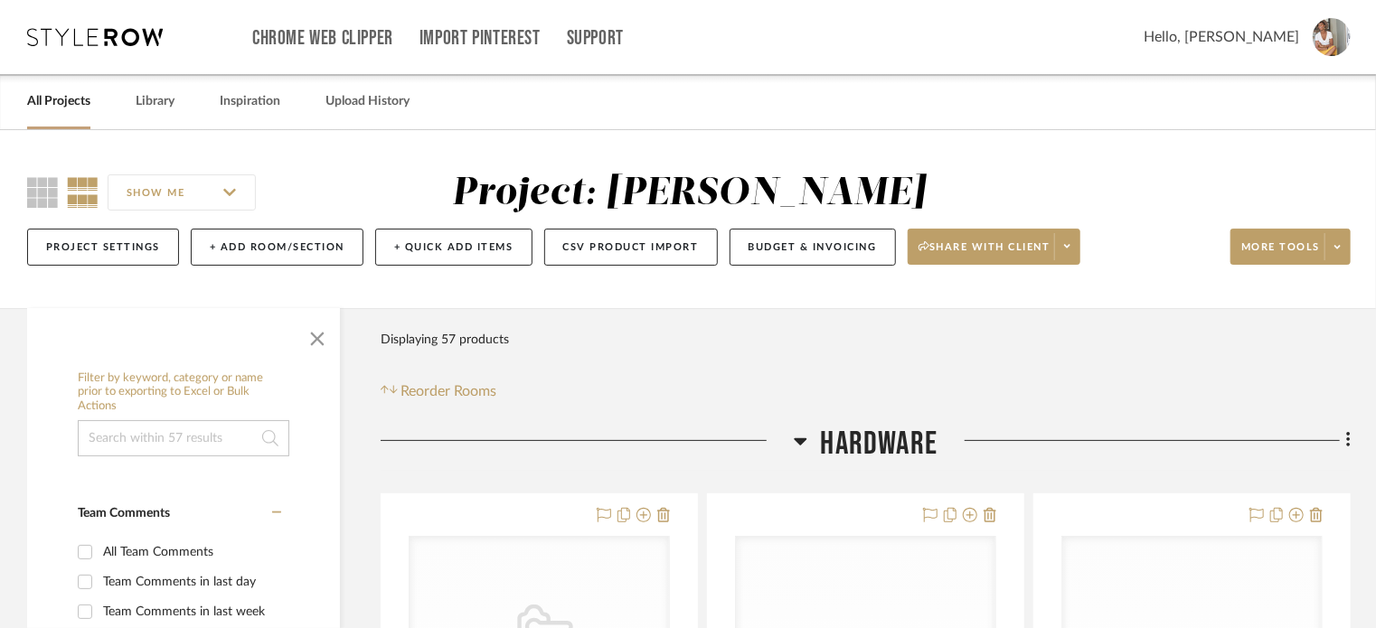
click at [807, 436] on icon at bounding box center [801, 441] width 14 height 22
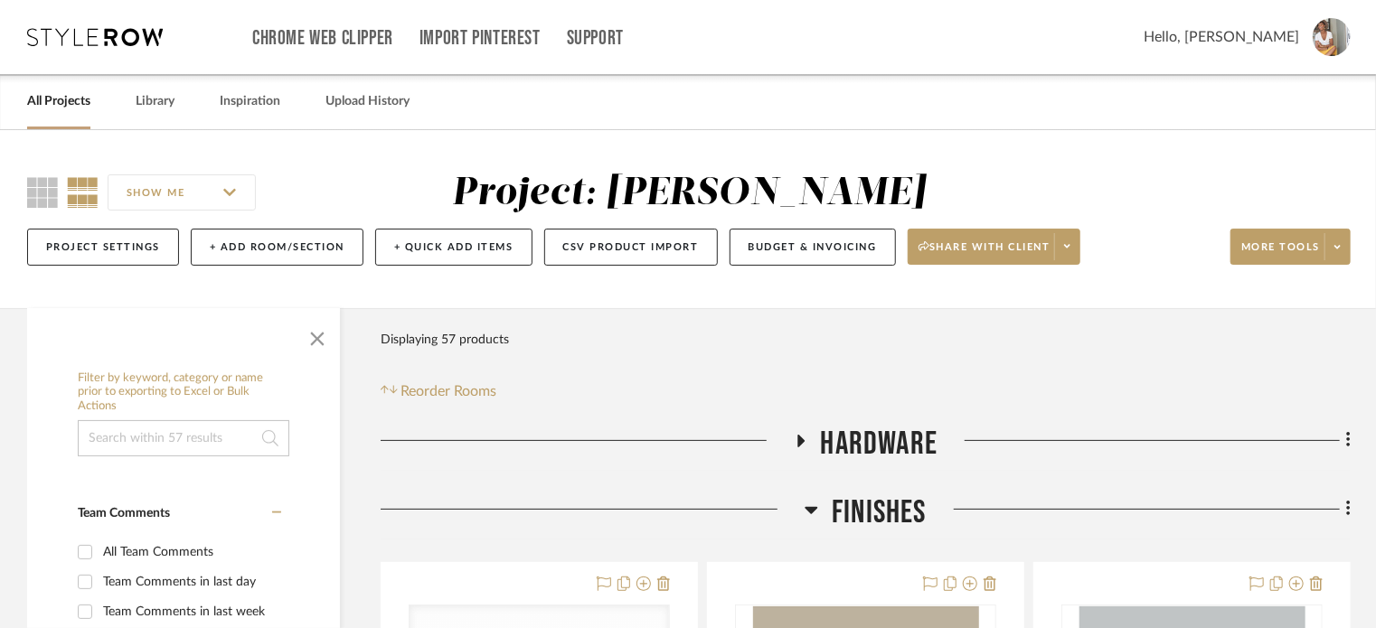
click at [805, 514] on icon at bounding box center [812, 510] width 14 height 22
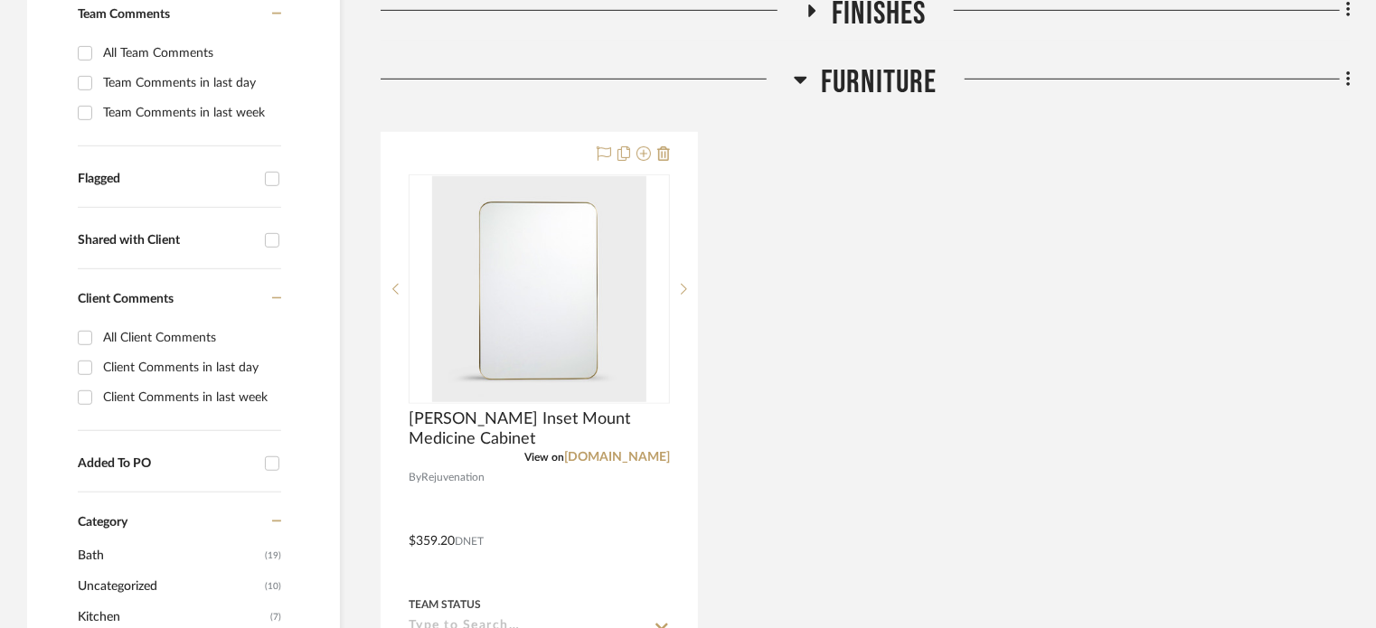
scroll to position [543, 0]
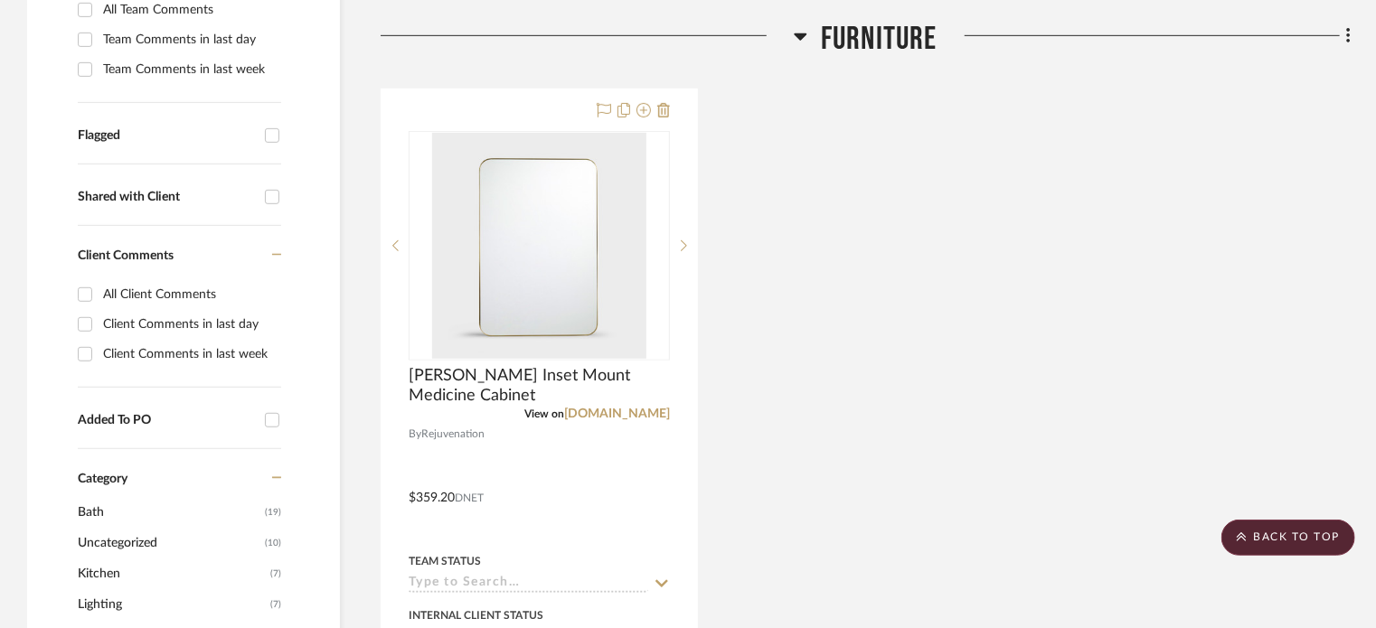
click at [795, 39] on icon at bounding box center [801, 36] width 14 height 22
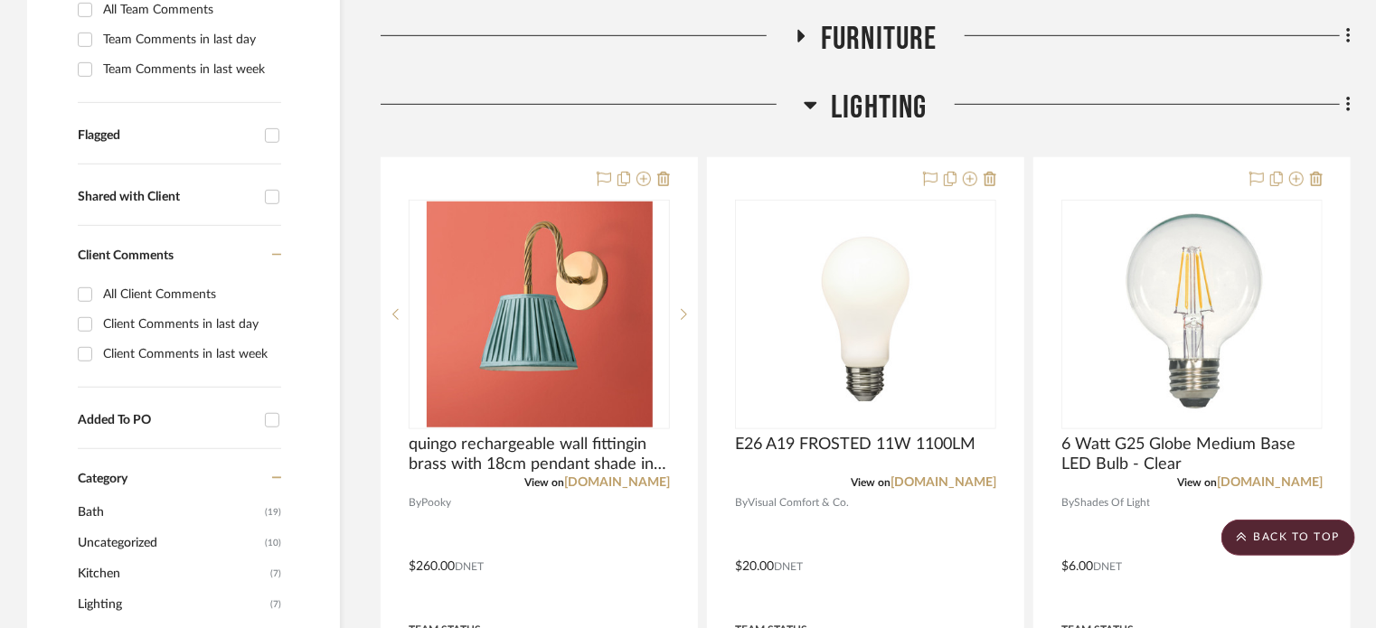
click at [810, 105] on icon at bounding box center [811, 105] width 13 height 7
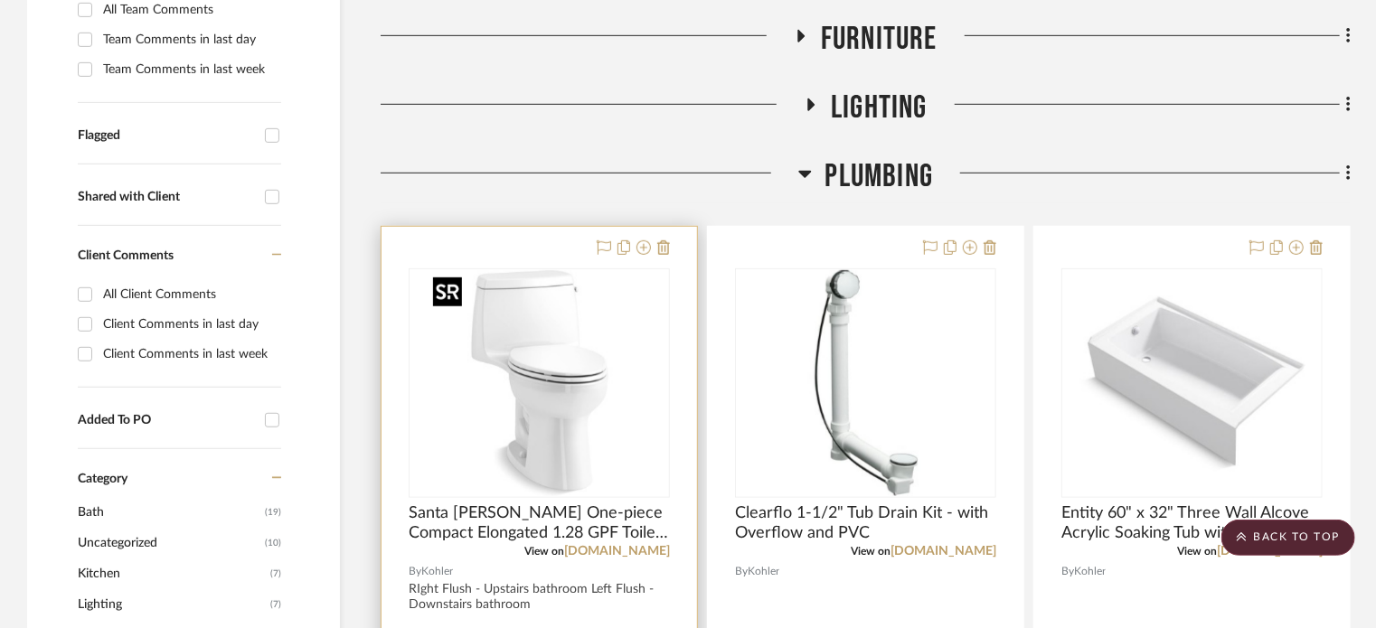
click at [528, 407] on img "0" at bounding box center [540, 383] width 226 height 226
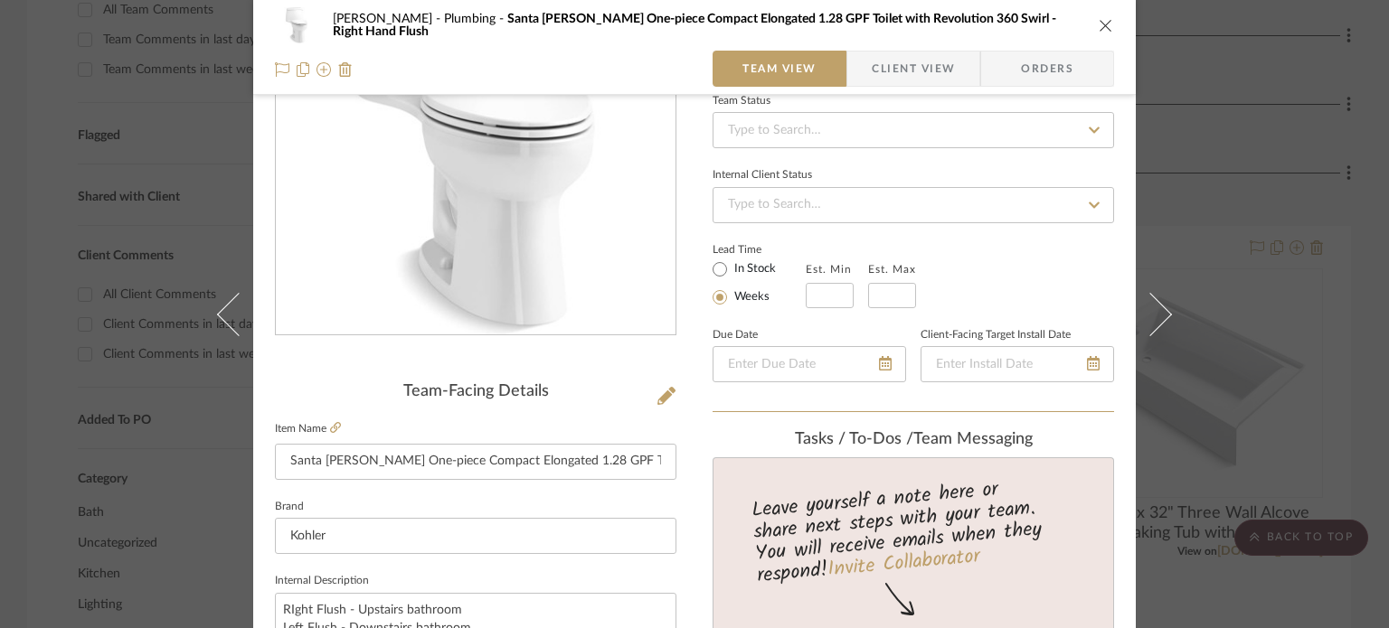
scroll to position [271, 0]
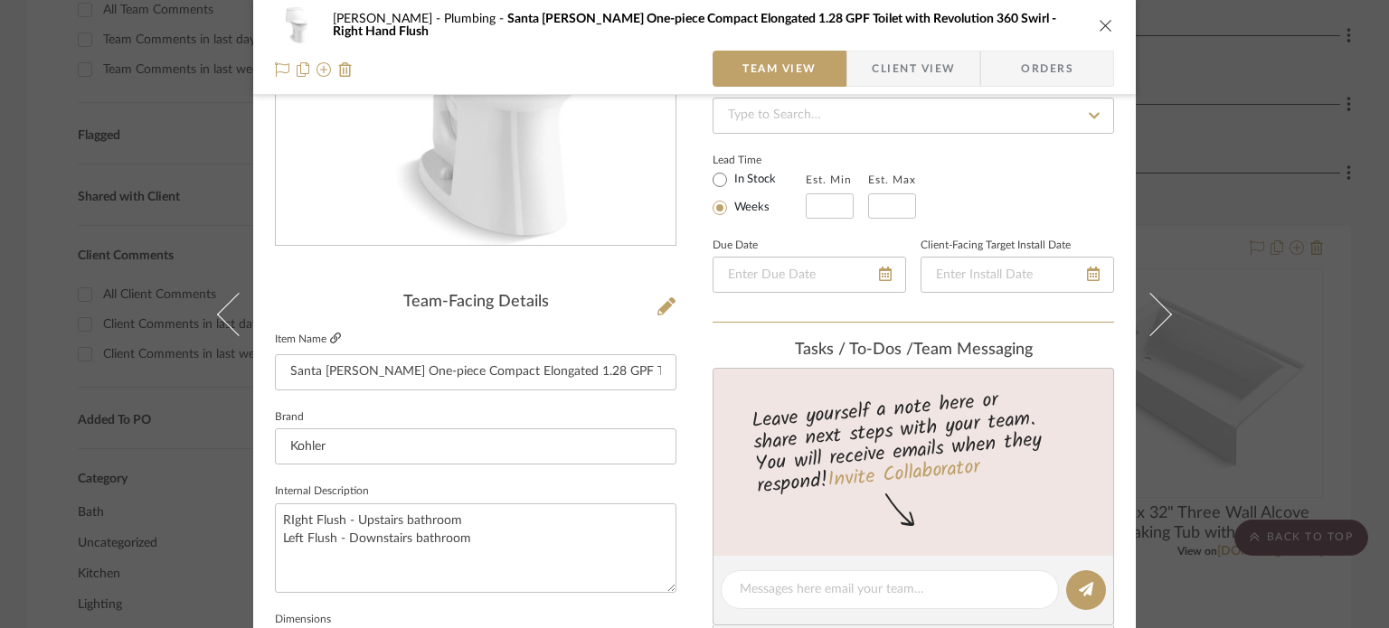
click at [333, 335] on icon at bounding box center [335, 338] width 11 height 11
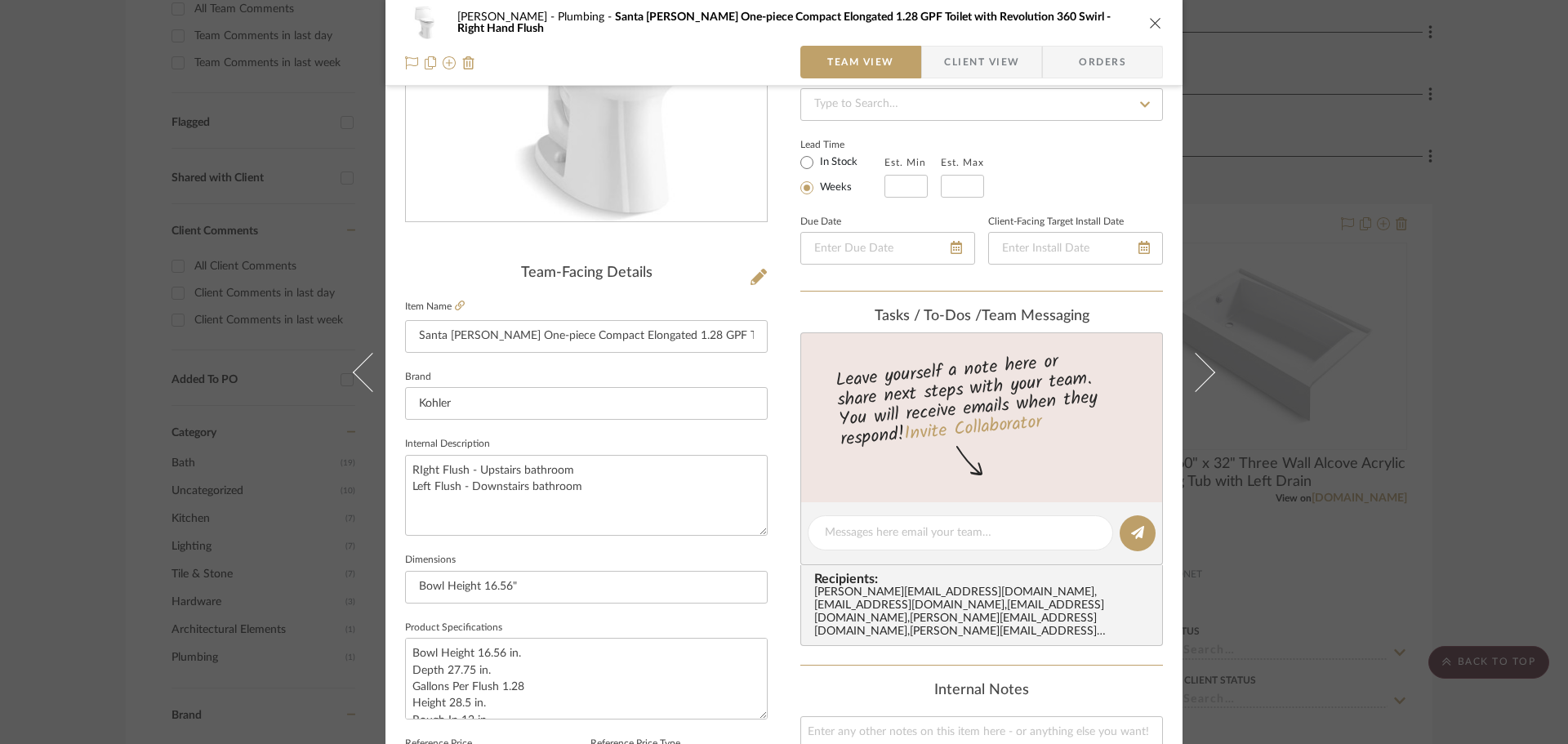
click at [1153, 23] on icon "close" at bounding box center [1155, 23] width 13 height 13
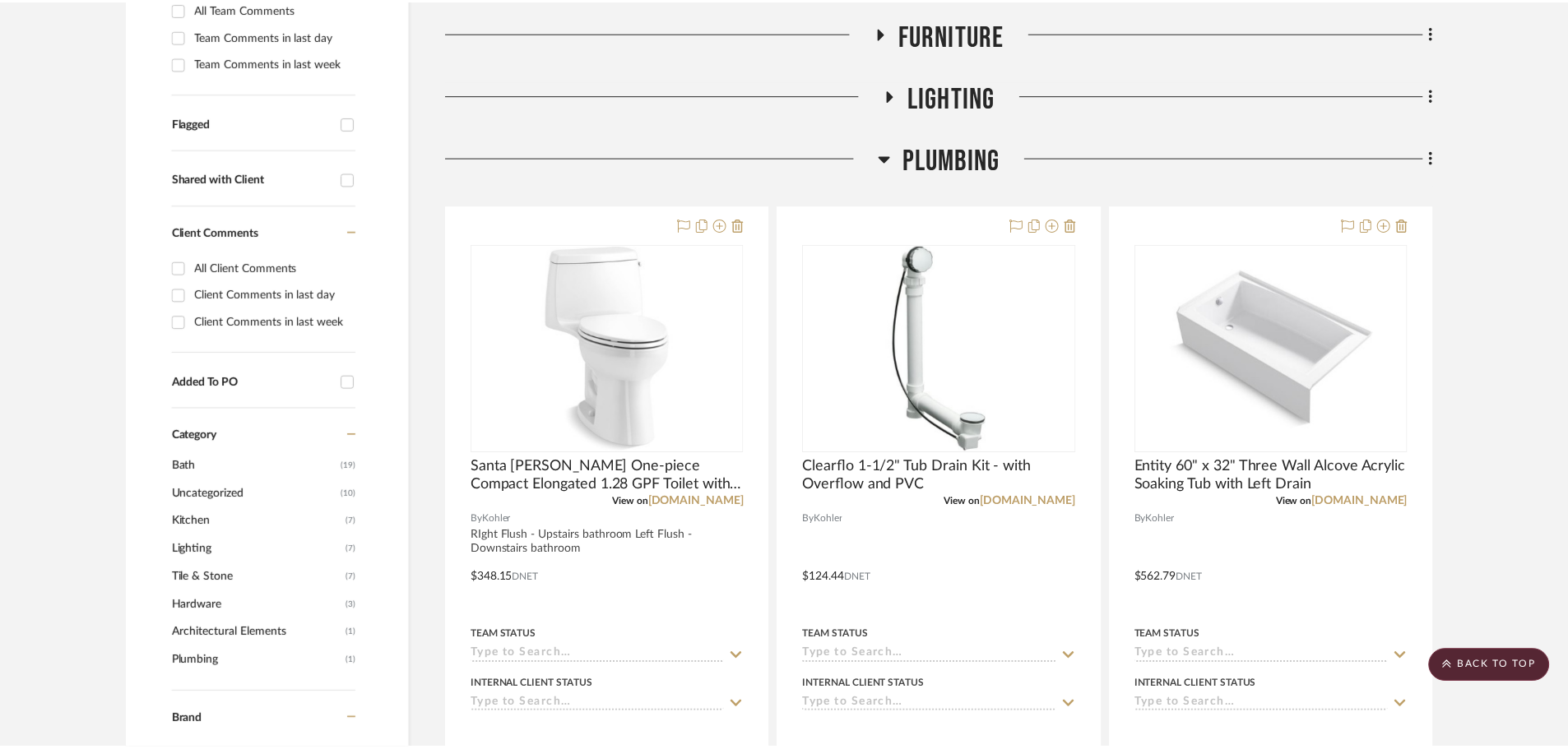
scroll to position [494, 0]
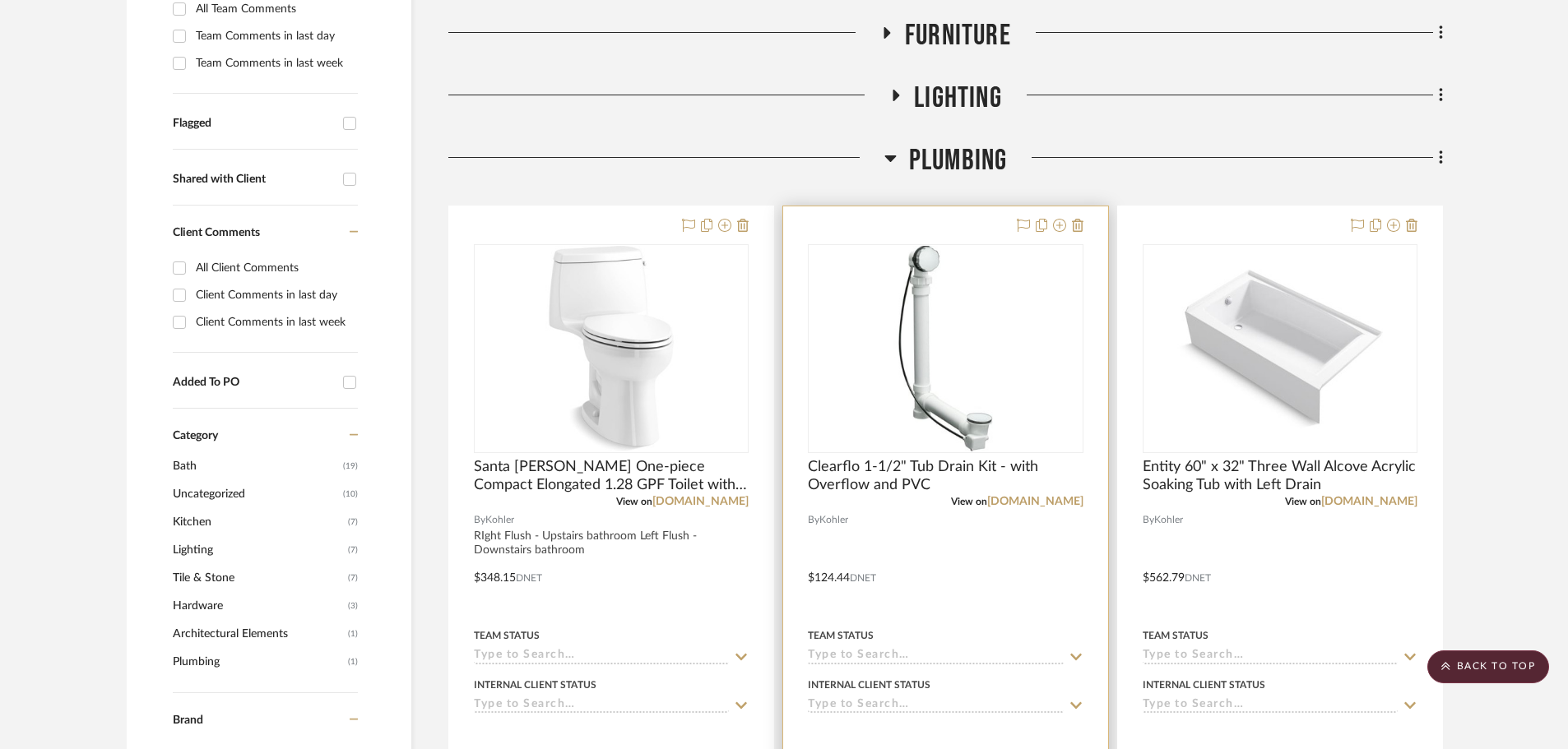
click at [946, 386] on img "0" at bounding box center [945, 348] width 206 height 205
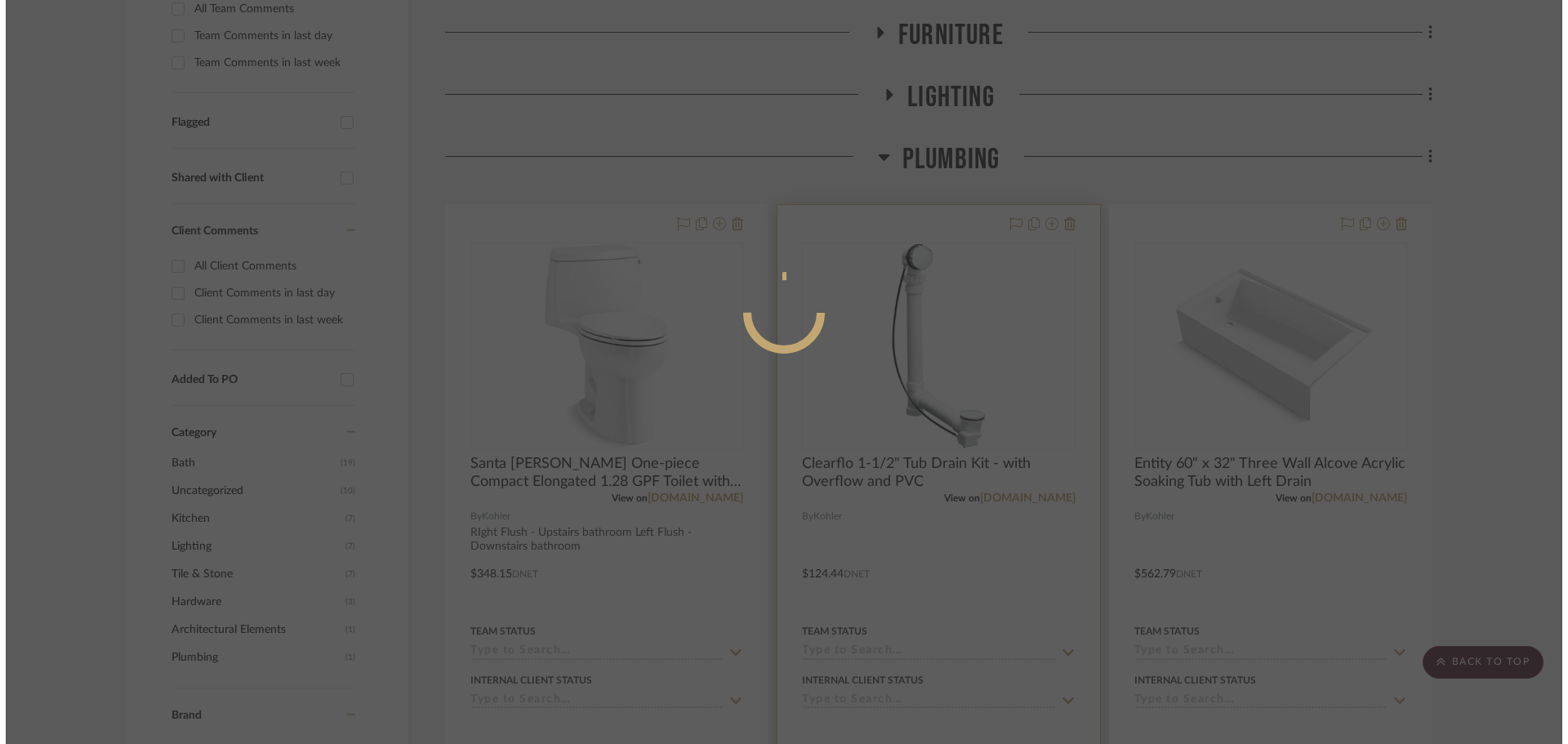
scroll to position [0, 0]
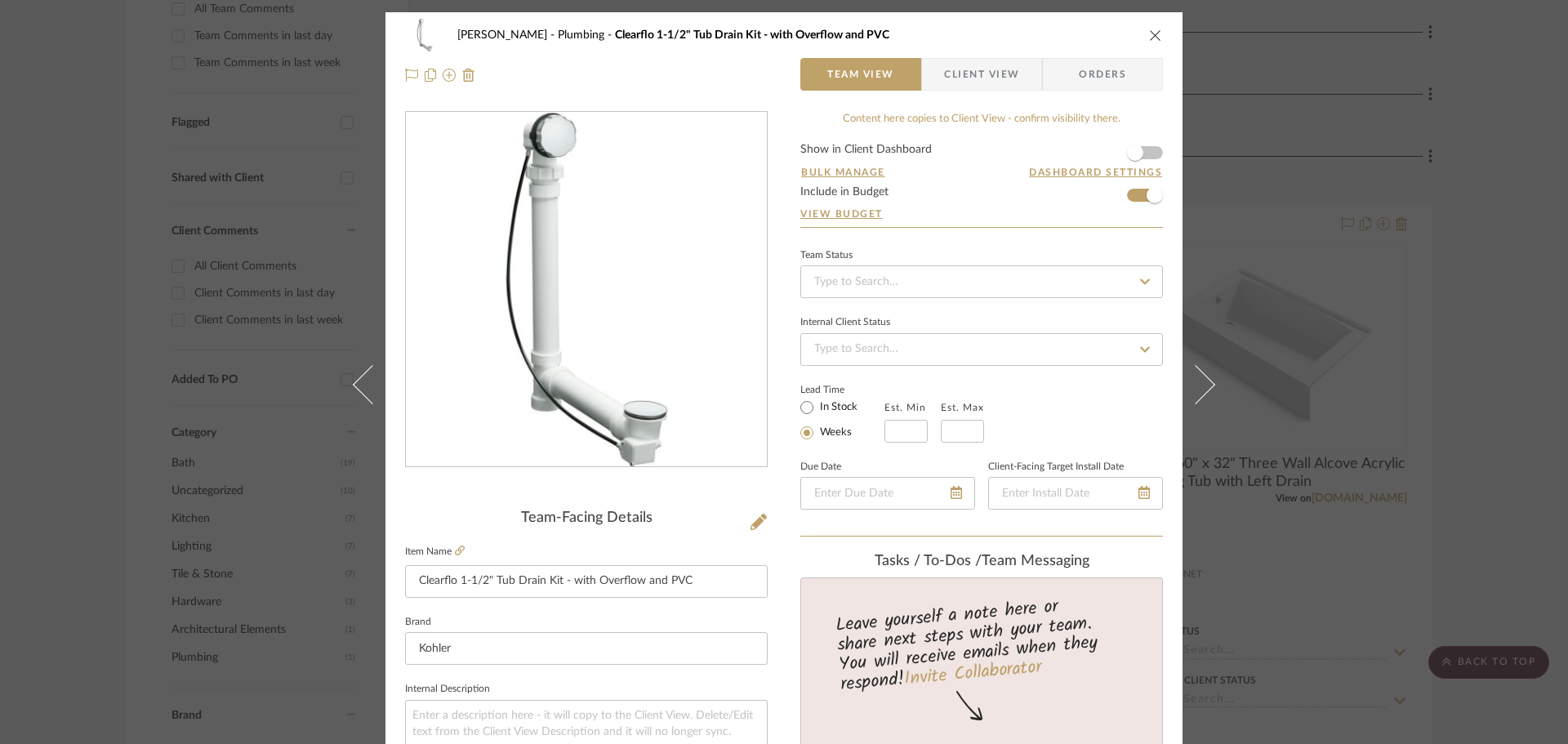
click at [1152, 35] on icon "close" at bounding box center [1155, 35] width 13 height 13
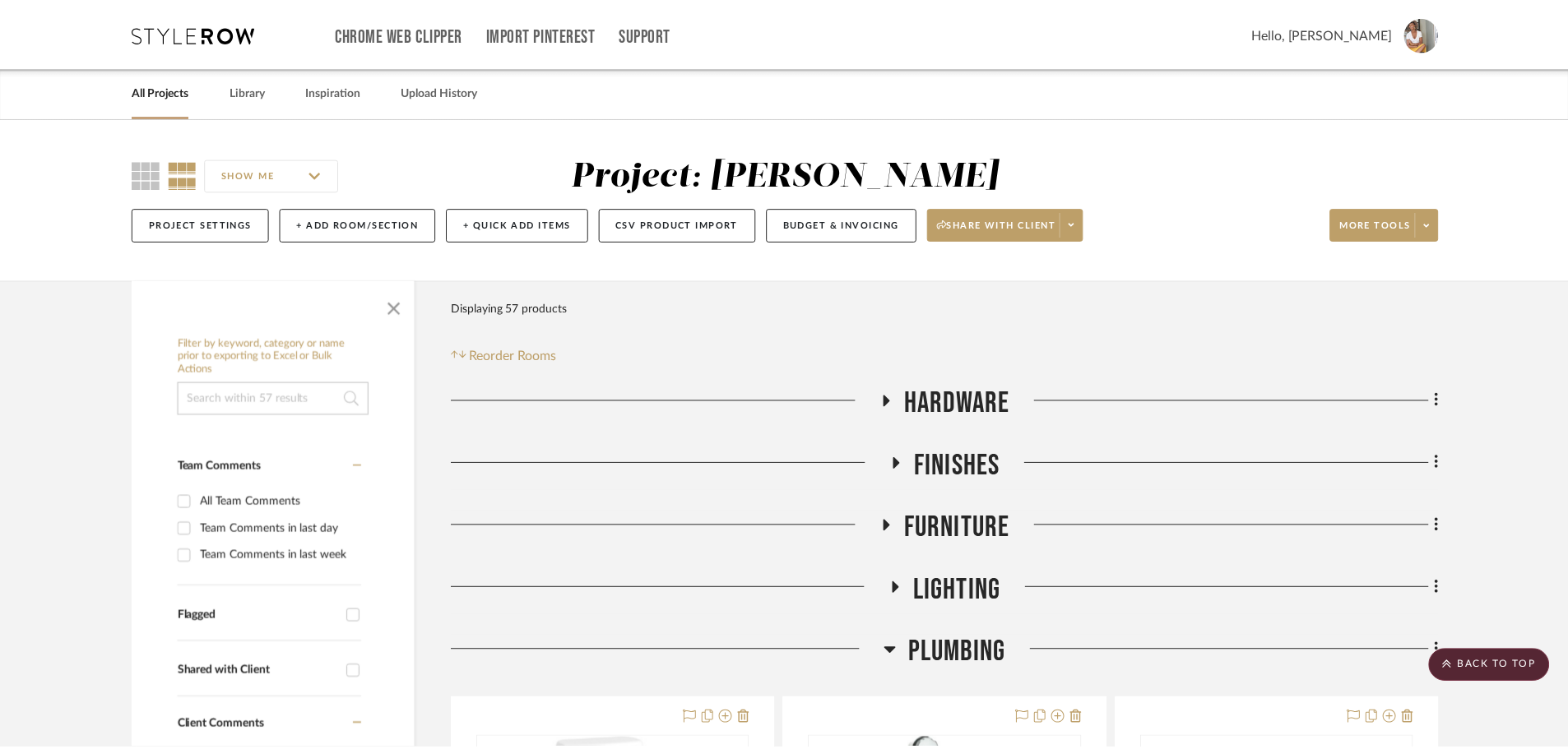
scroll to position [494, 0]
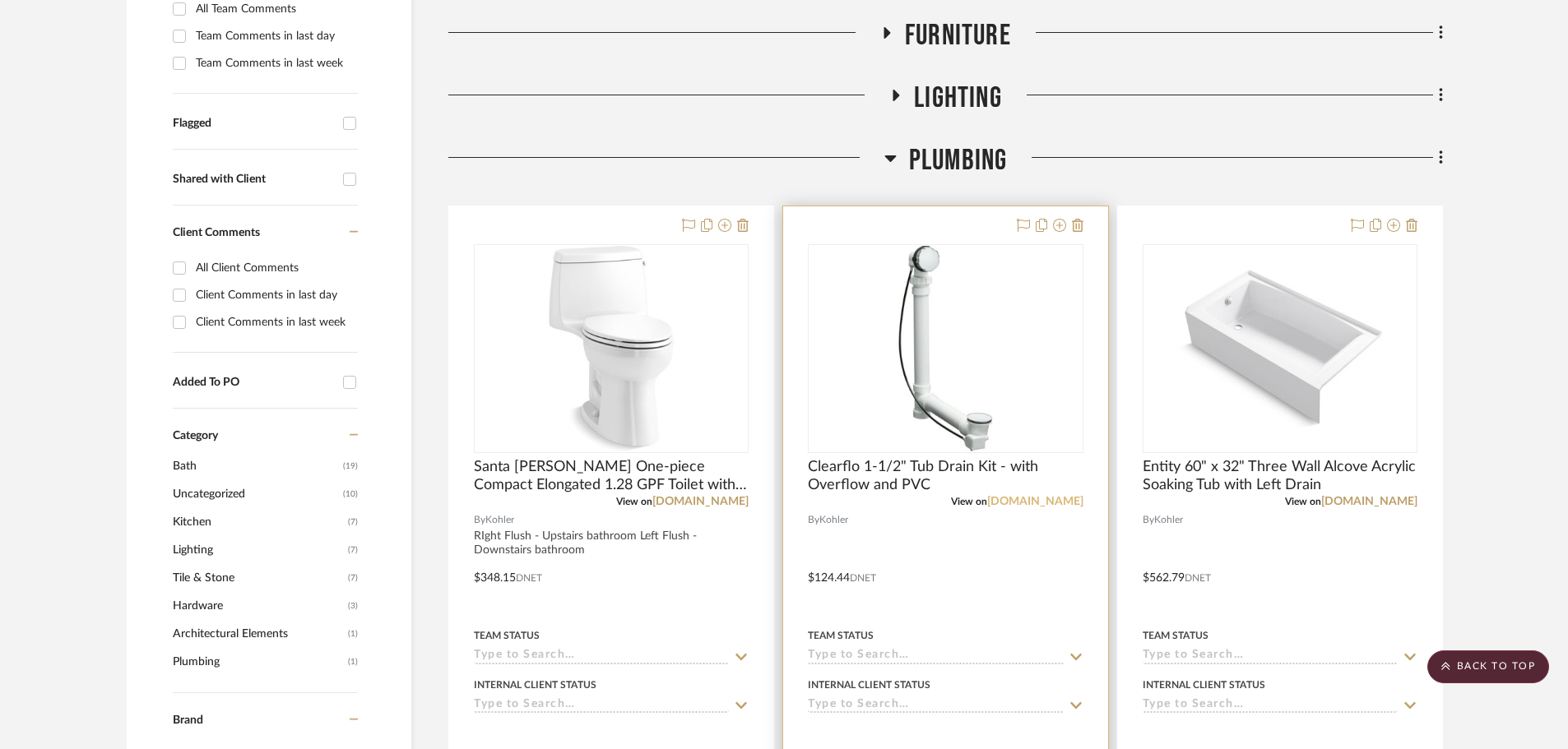
click at [1035, 504] on link "[DOMAIN_NAME]" at bounding box center [1035, 501] width 96 height 12
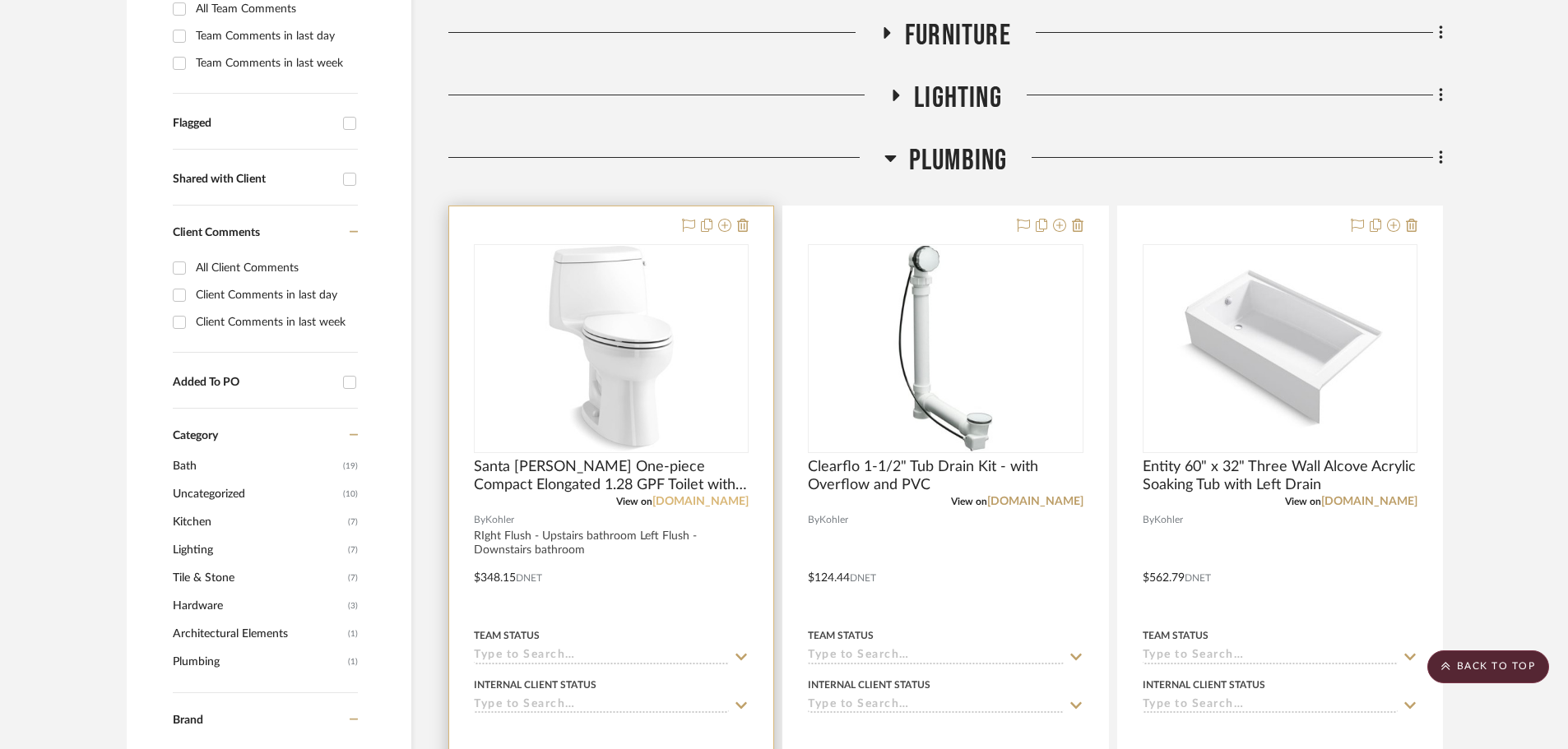
click at [711, 507] on link "[DOMAIN_NAME]" at bounding box center [700, 501] width 96 height 12
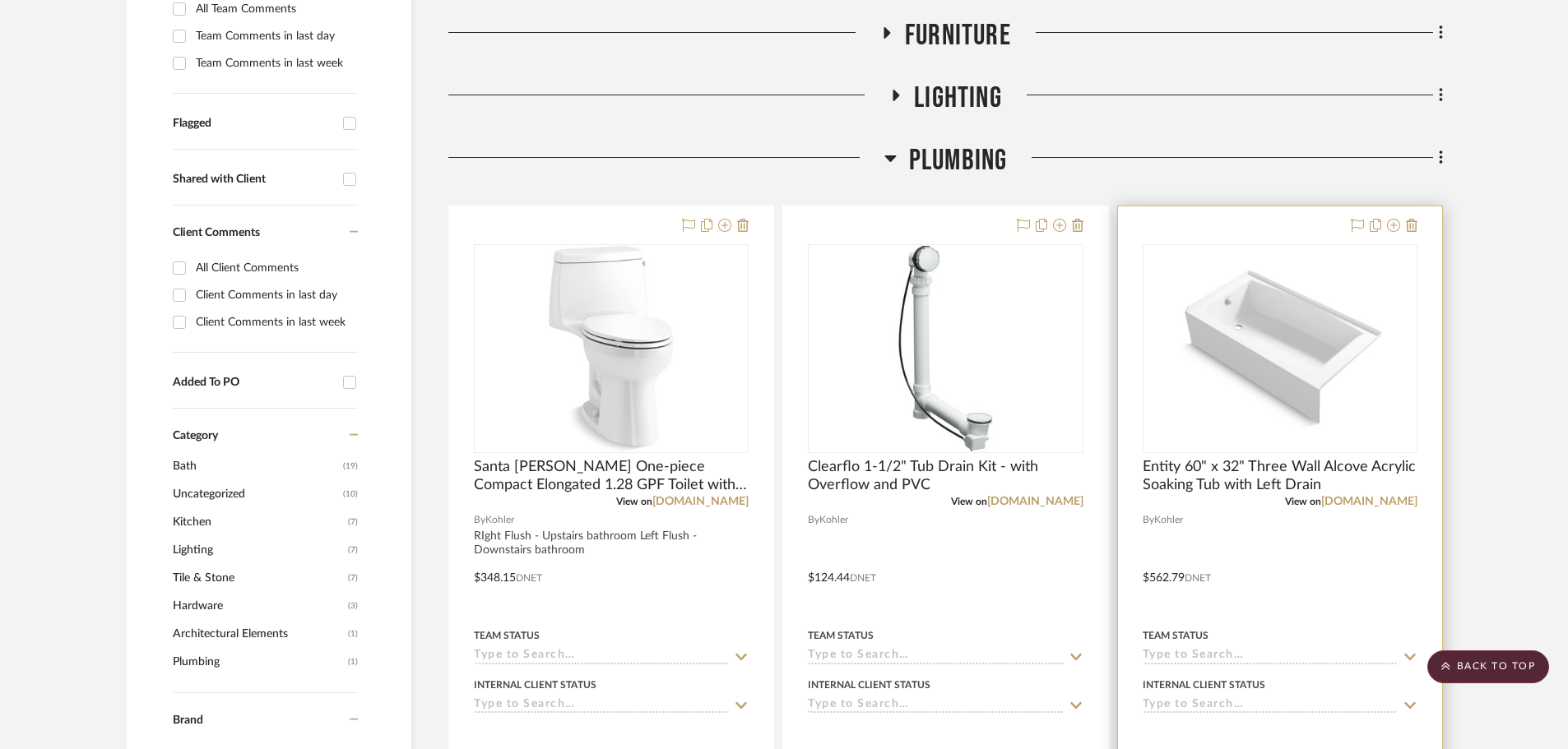
click at [1262, 370] on img "0" at bounding box center [1280, 348] width 206 height 205
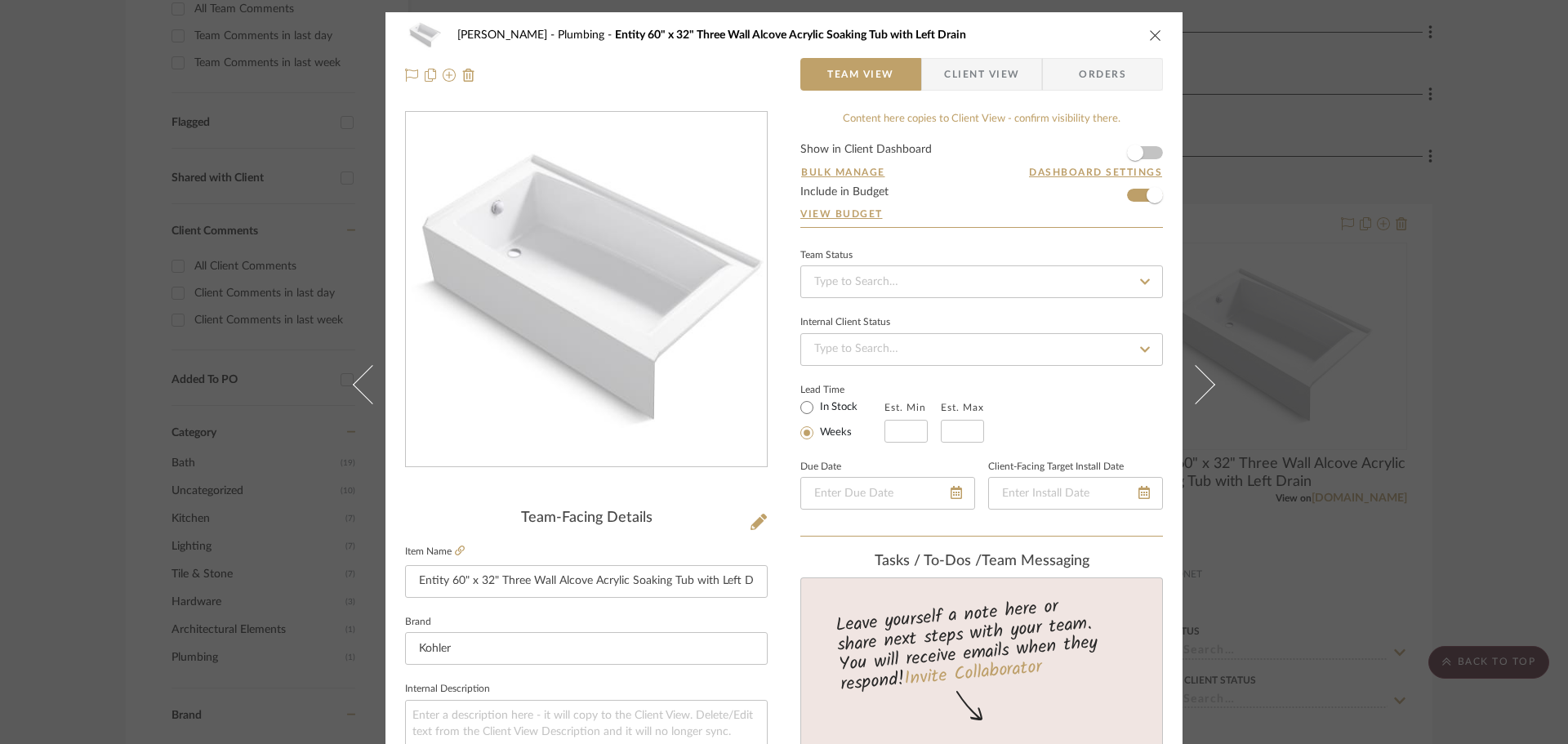
click at [1149, 34] on icon "close" at bounding box center [1155, 35] width 13 height 13
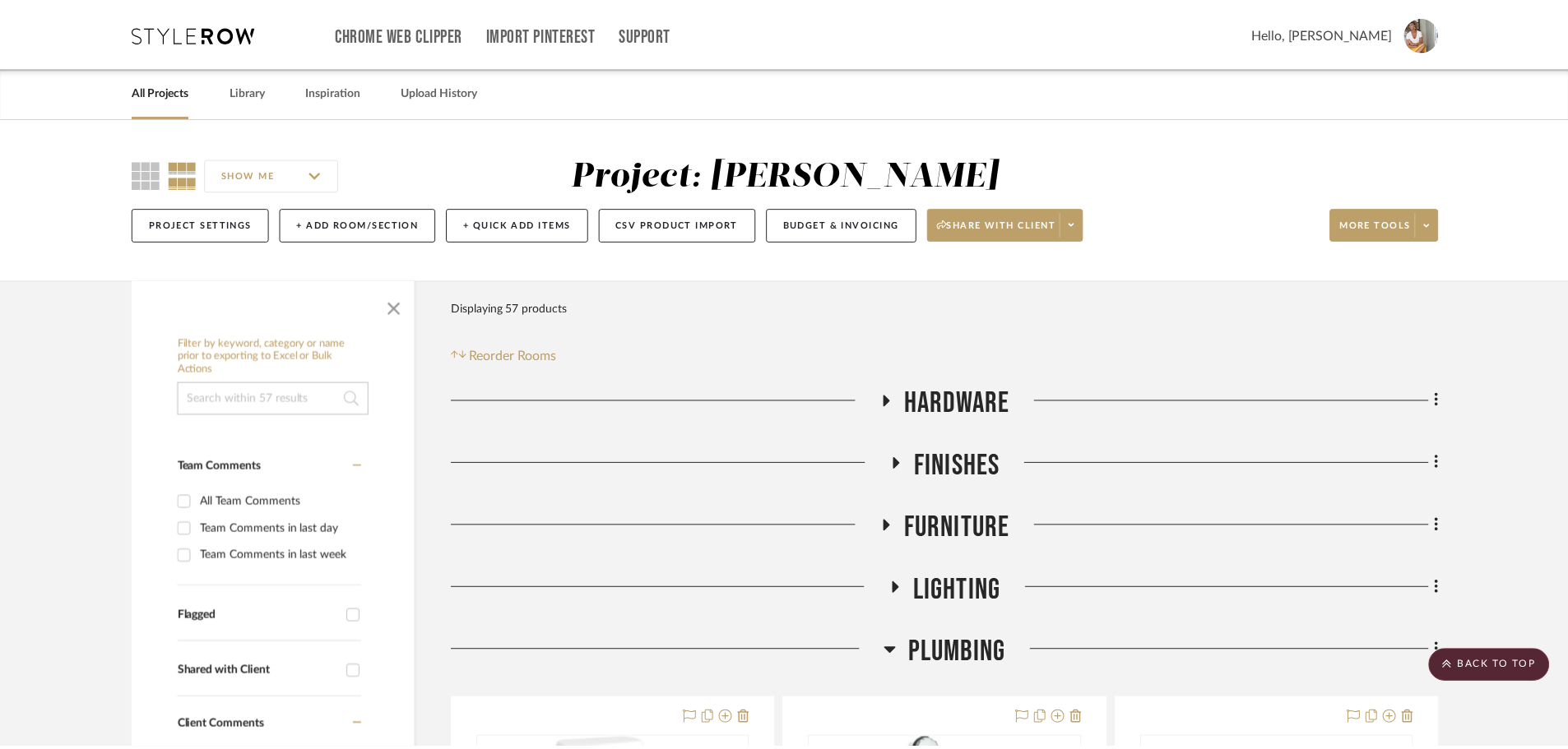
scroll to position [494, 0]
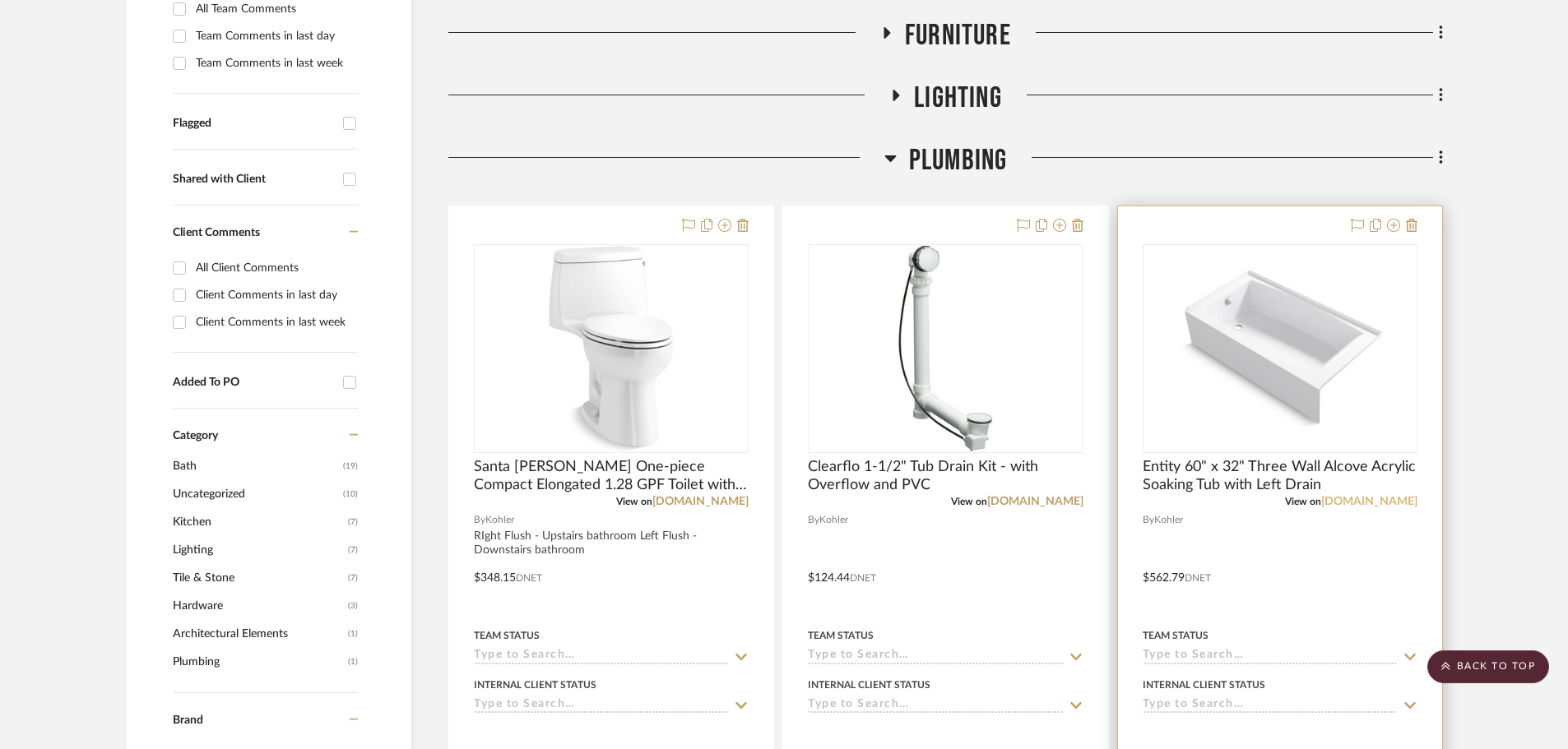
click at [1262, 497] on link "[DOMAIN_NAME]" at bounding box center [1369, 501] width 96 height 12
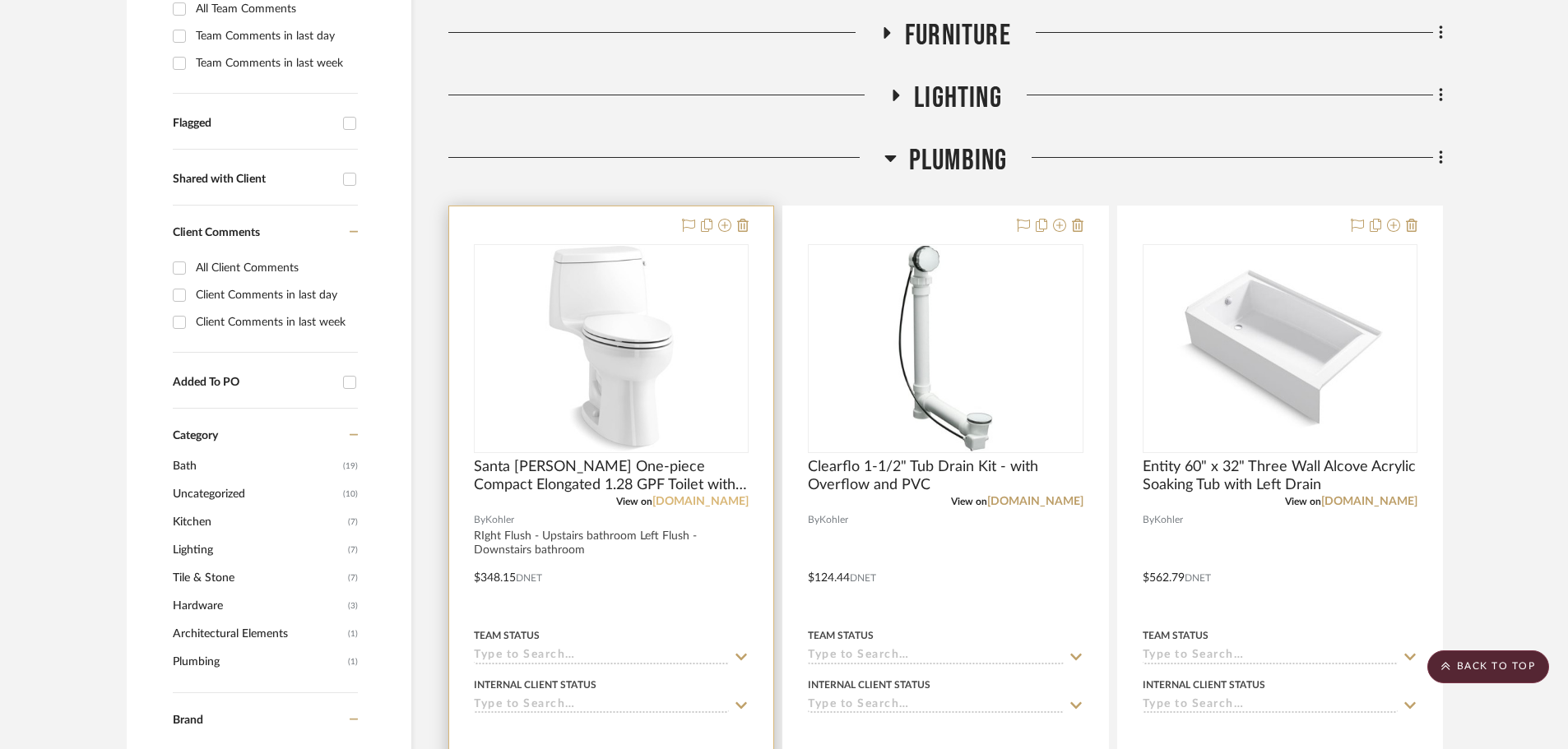
click at [719, 503] on link "[DOMAIN_NAME]" at bounding box center [700, 501] width 96 height 12
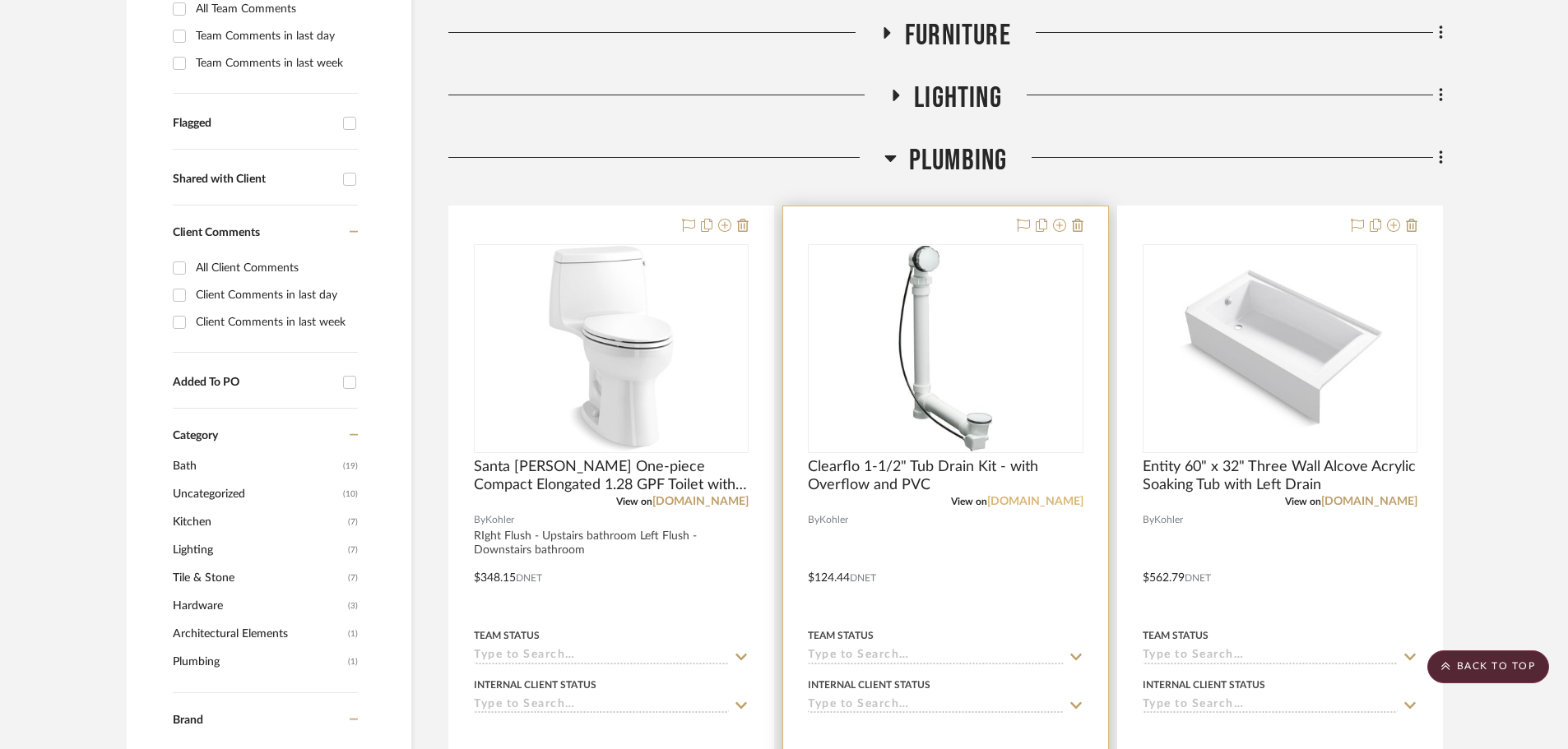
click at [1040, 504] on link "[DOMAIN_NAME]" at bounding box center [1035, 501] width 96 height 12
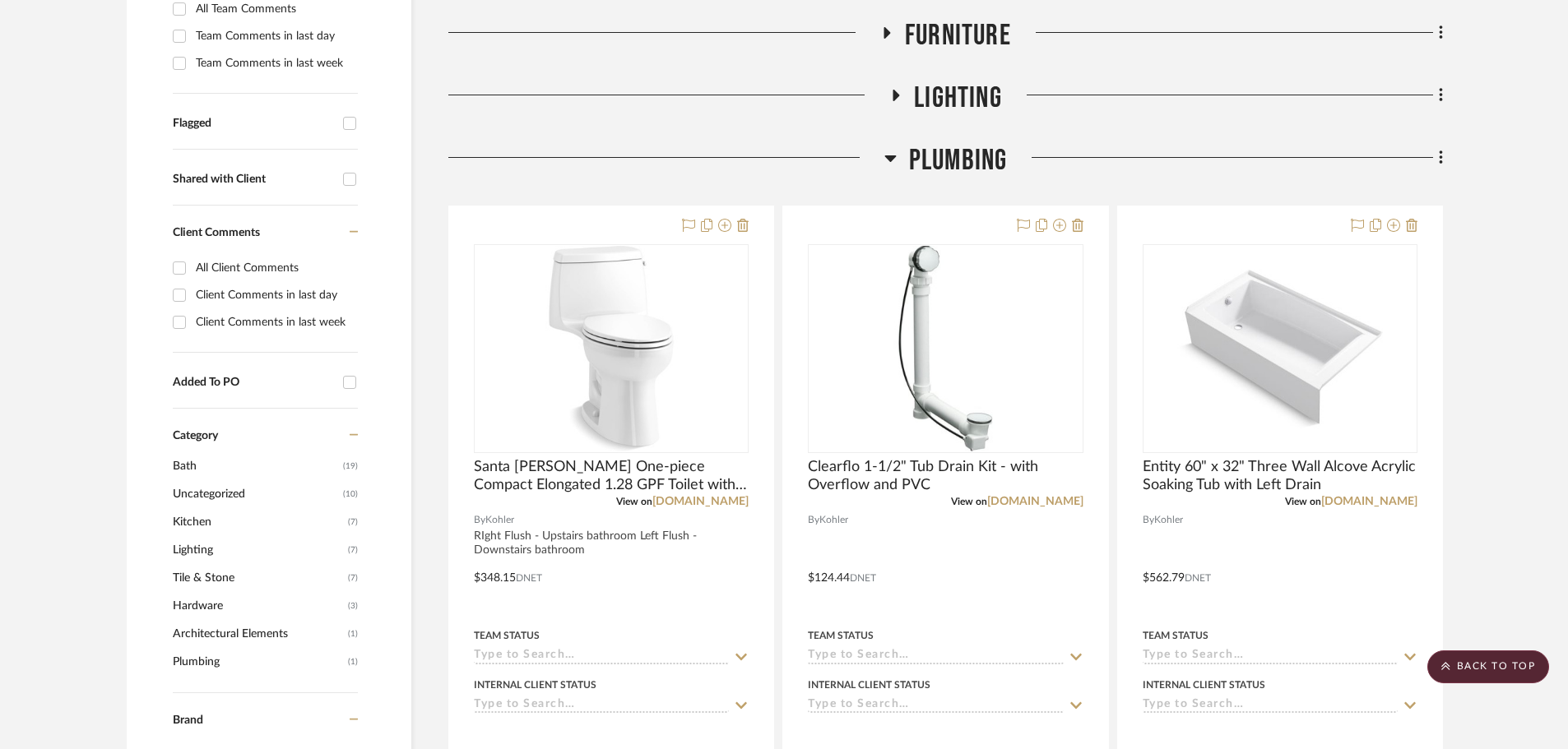
click at [890, 157] on icon at bounding box center [890, 158] width 12 height 6
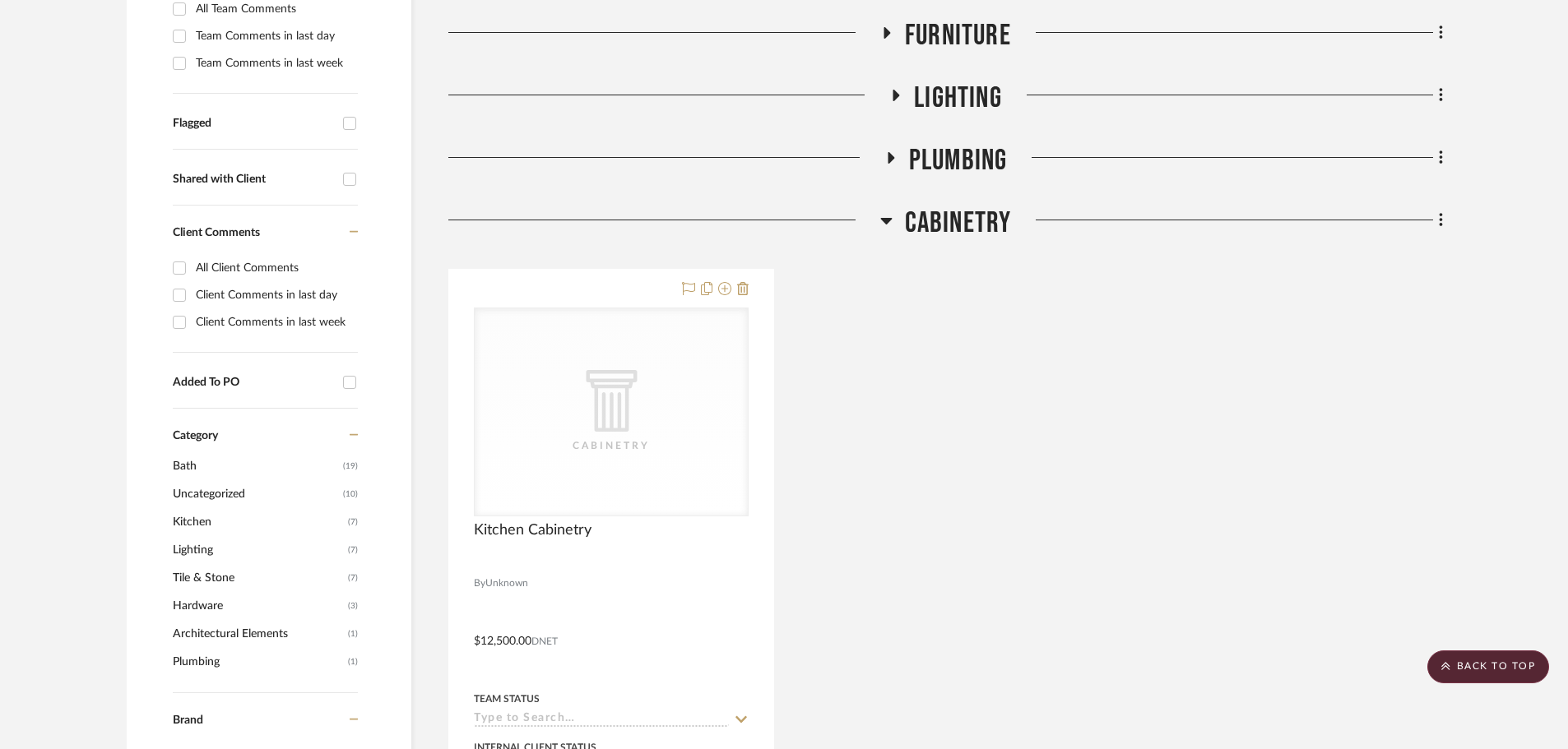
click at [889, 224] on icon at bounding box center [887, 220] width 13 height 20
